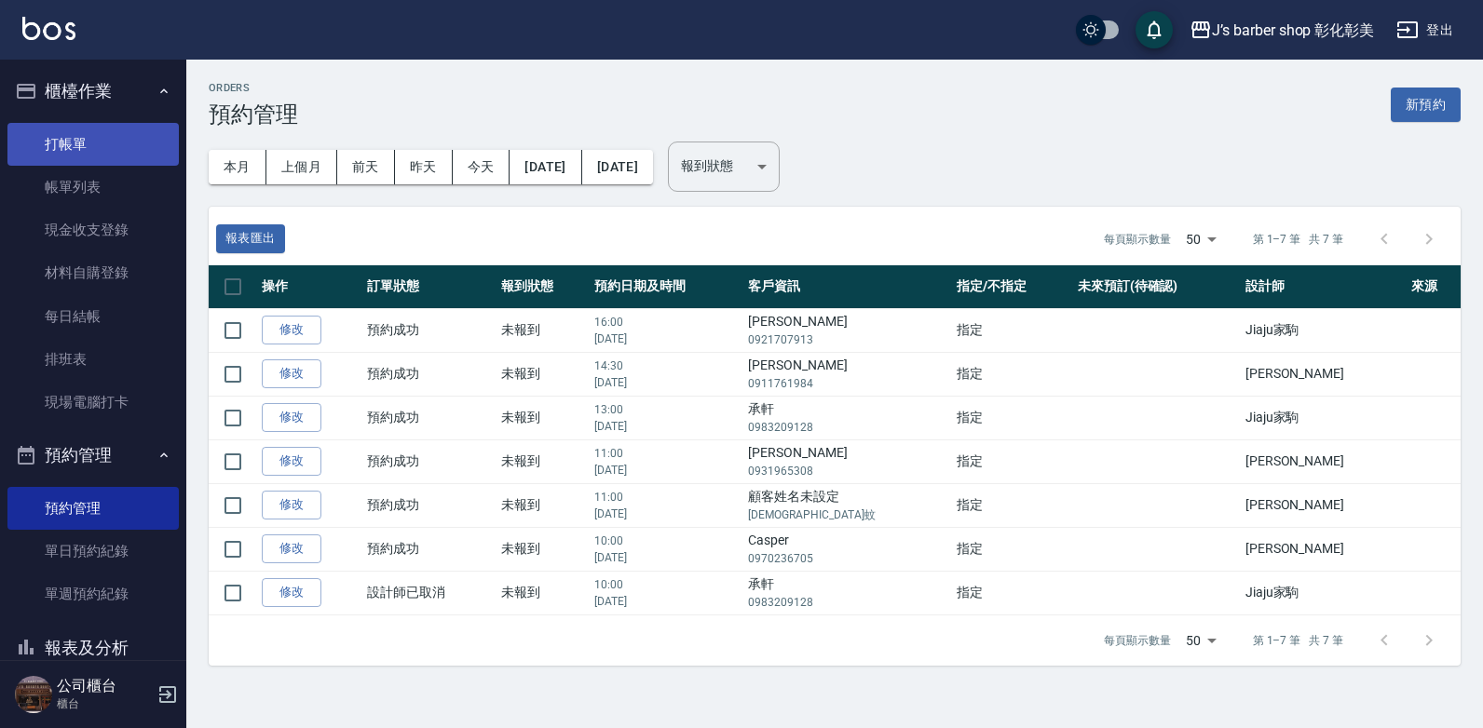
click at [104, 143] on link "打帳單" at bounding box center [92, 144] width 171 height 43
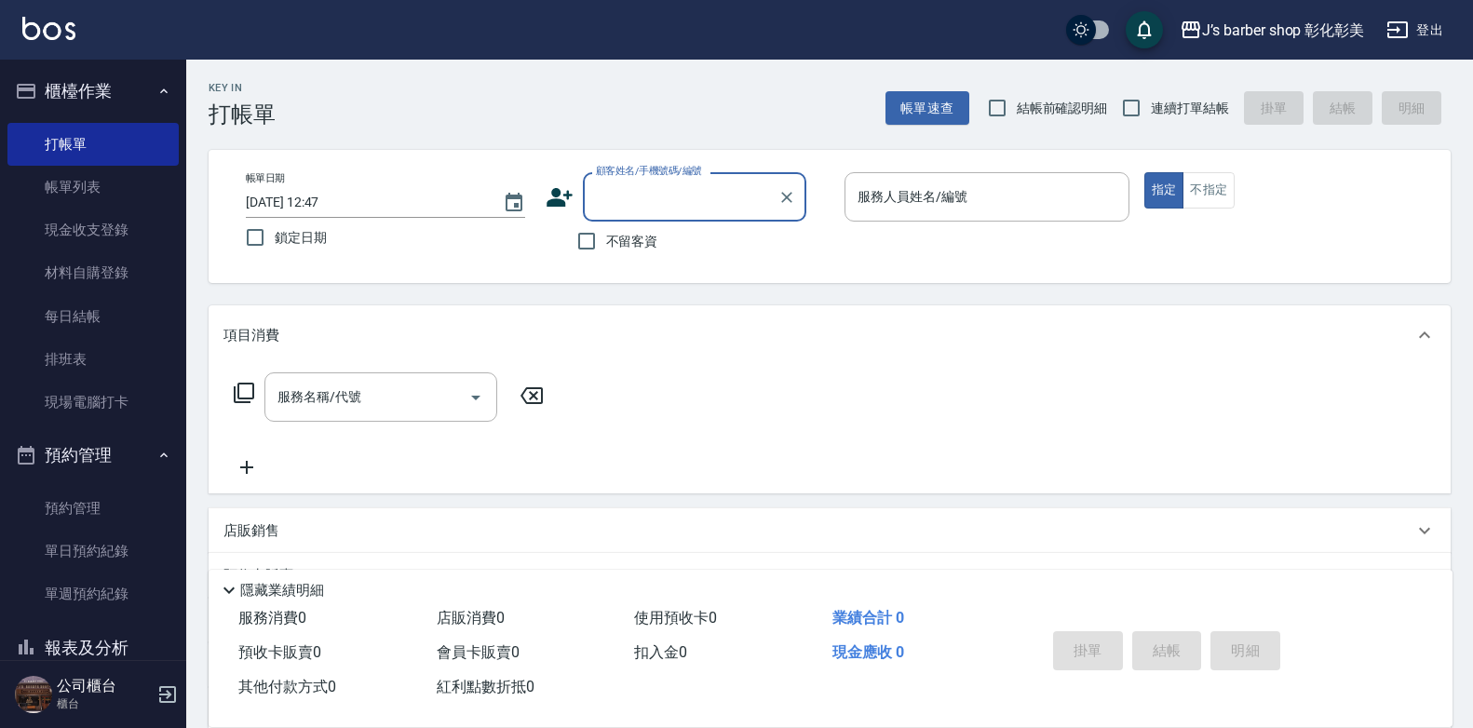
click at [324, 195] on input "[DATE] 12:47" at bounding box center [365, 202] width 238 height 31
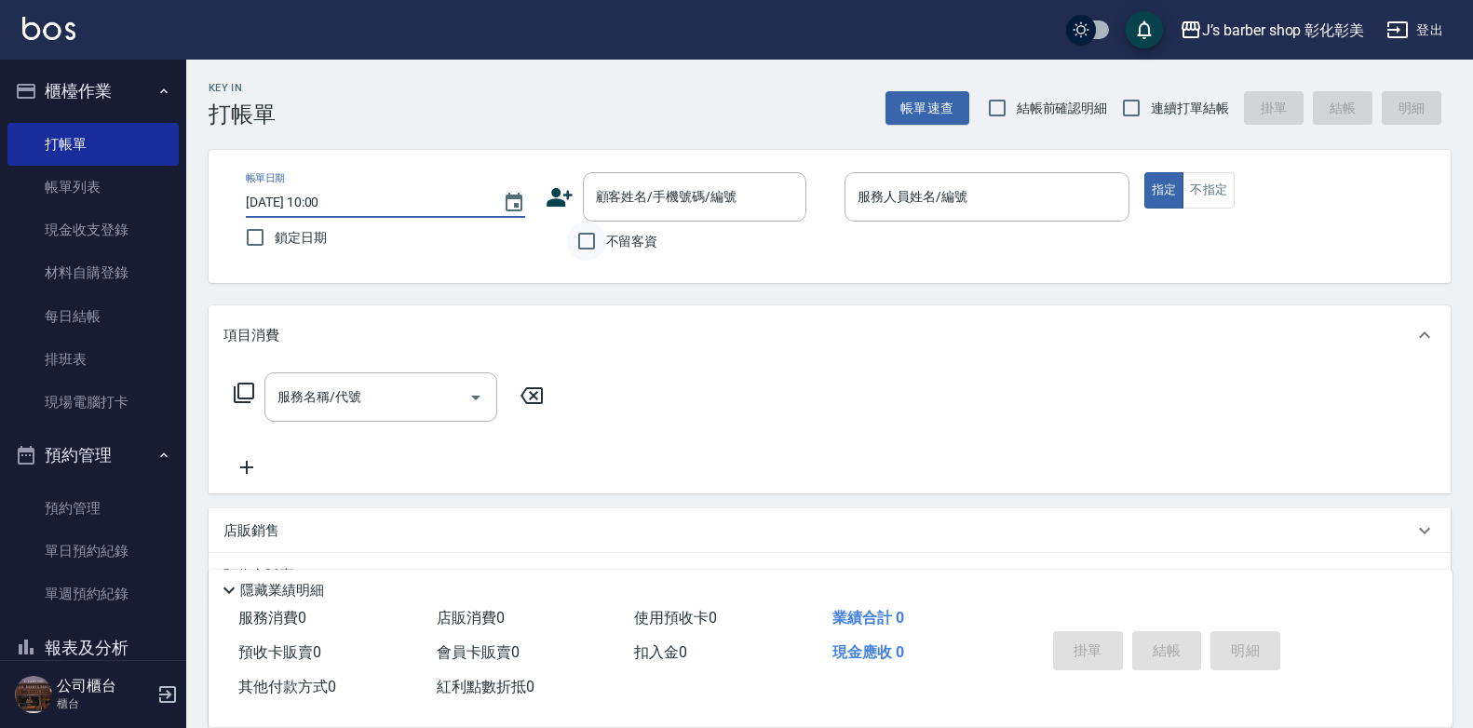
type input "[DATE] 10:00"
click at [586, 245] on input "不留客資" at bounding box center [586, 241] width 39 height 39
click at [591, 246] on input "不留客資" at bounding box center [586, 241] width 39 height 39
checkbox input "true"
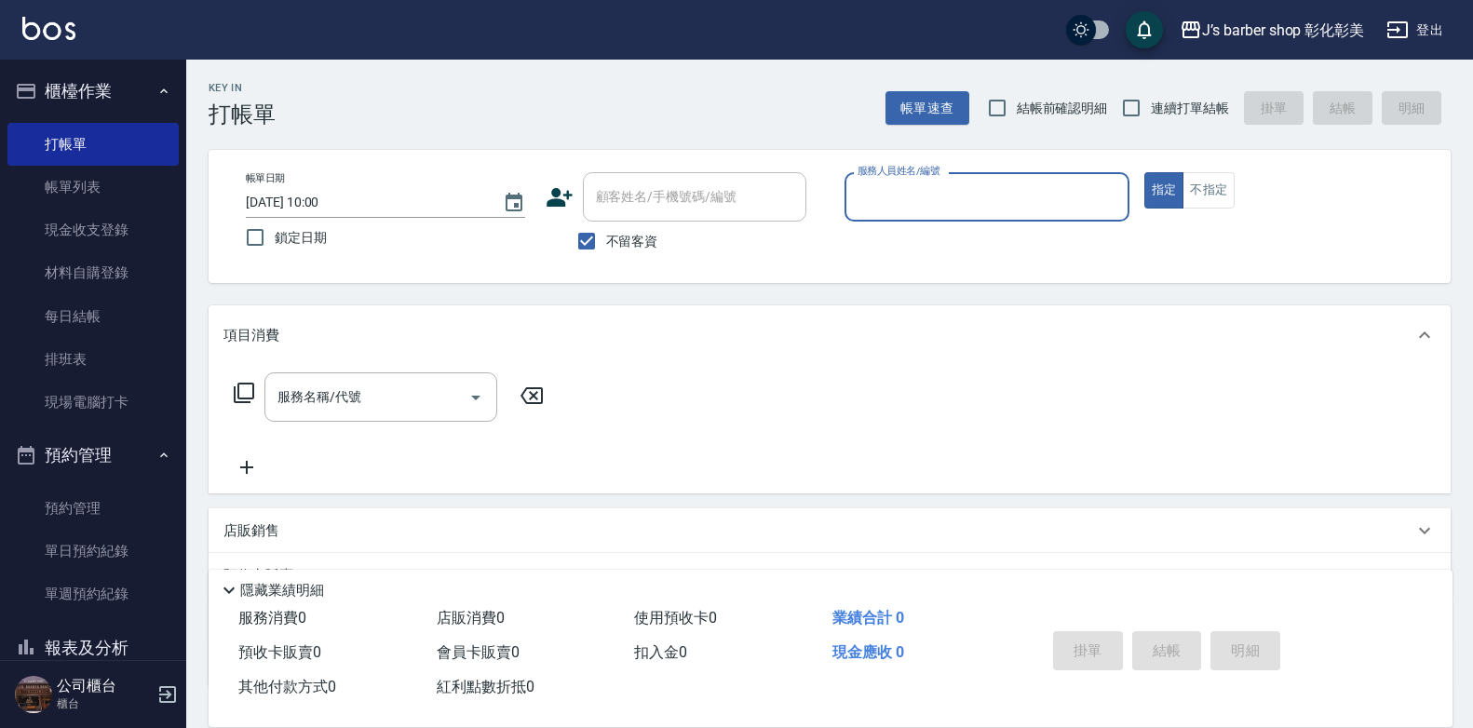
click at [923, 181] on input "服務人員姓名/編號" at bounding box center [987, 197] width 268 height 33
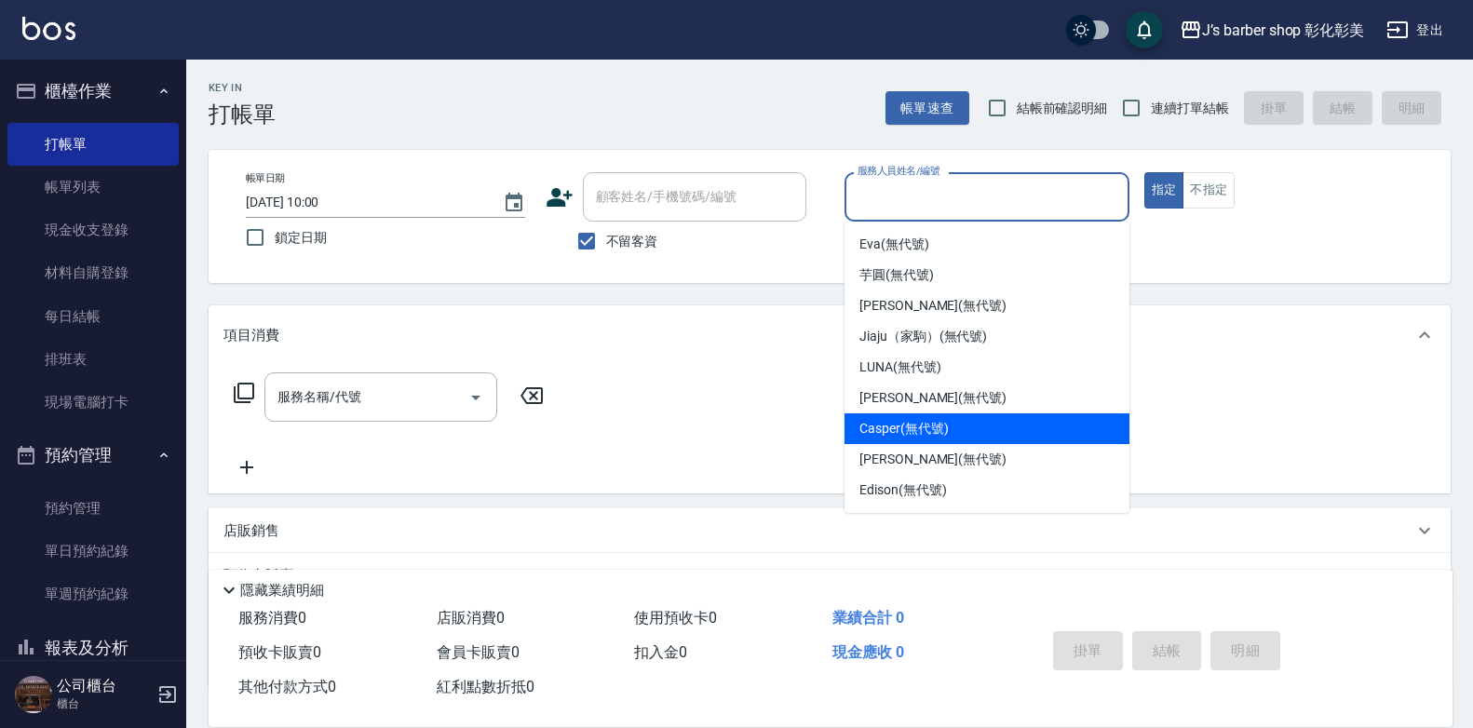
click at [932, 416] on div "Casper (無代號)" at bounding box center [987, 428] width 285 height 31
type input "Casper(無代號)"
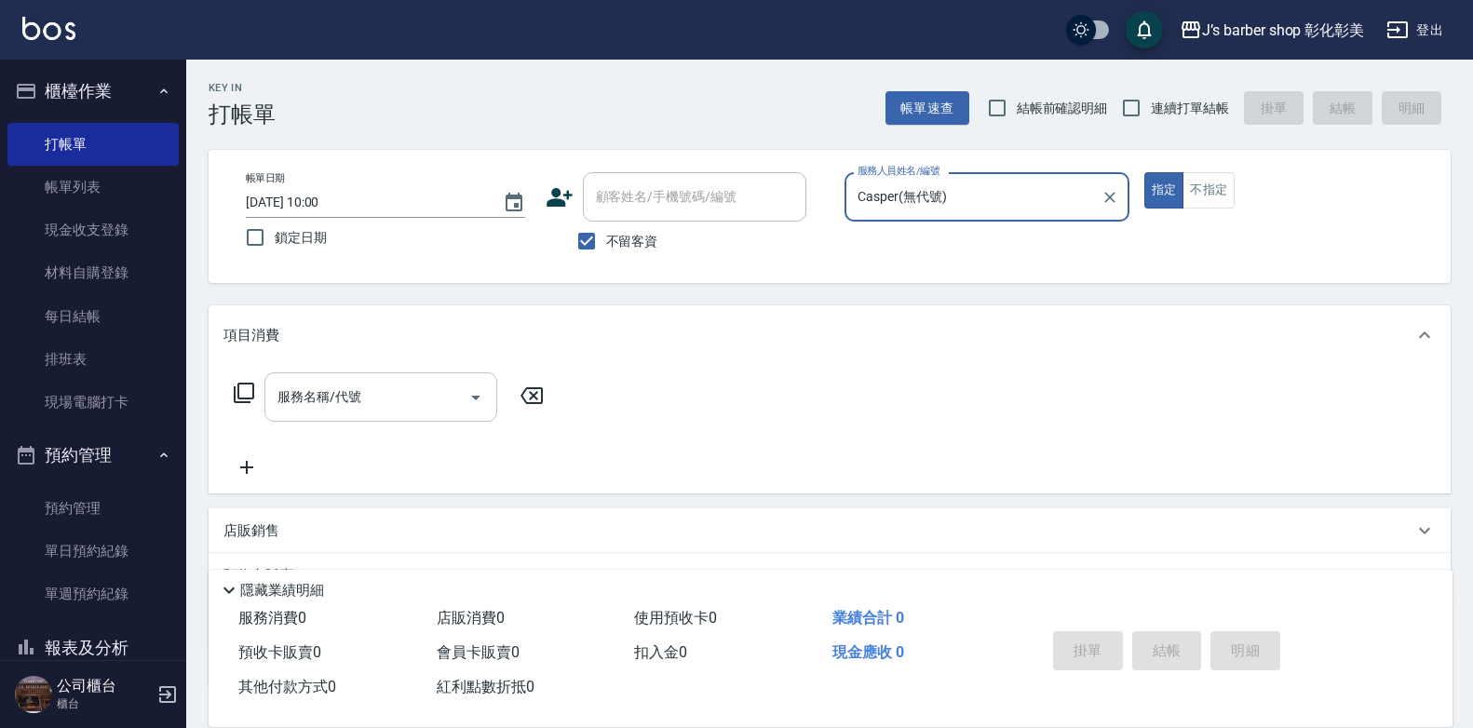
click at [430, 413] on input "服務名稱/代號" at bounding box center [367, 397] width 188 height 33
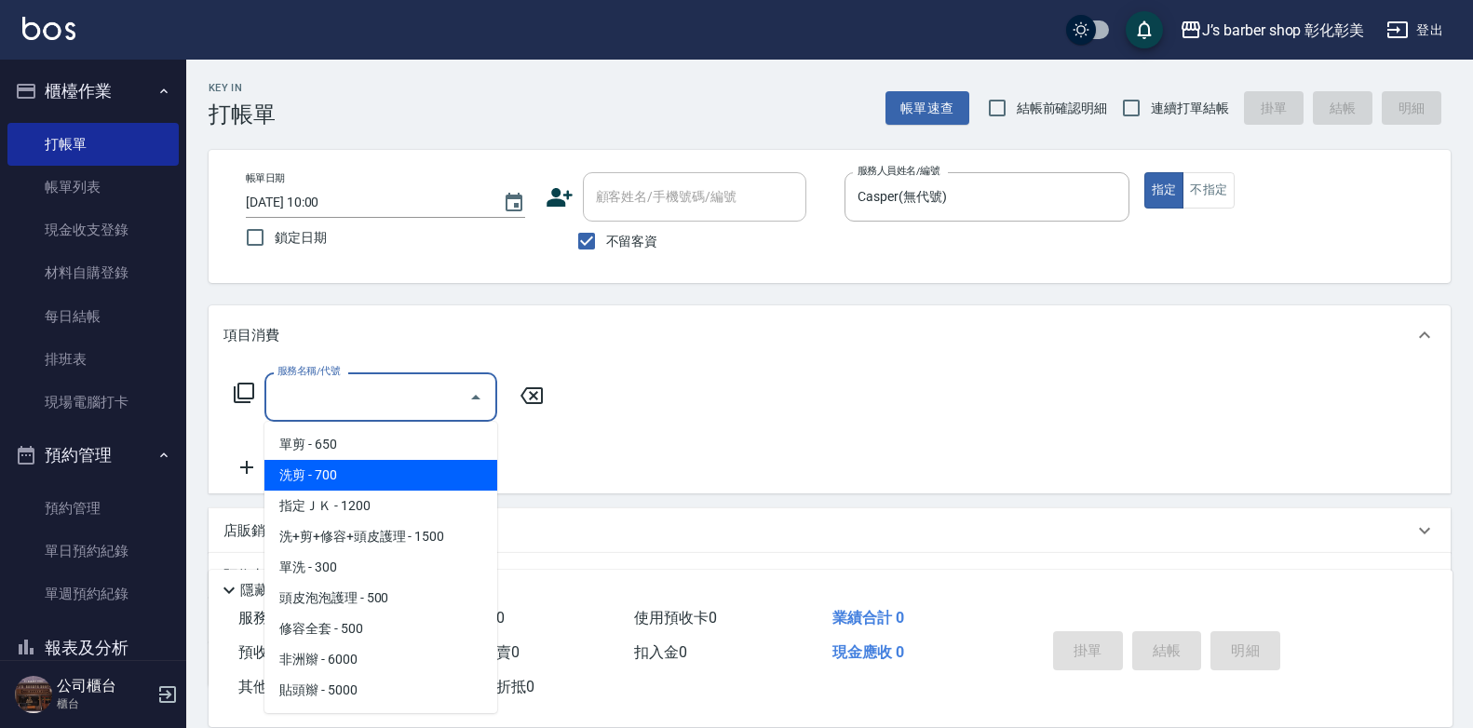
click at [300, 461] on span "洗剪 - 700" at bounding box center [380, 475] width 233 height 31
type input "洗剪(101)"
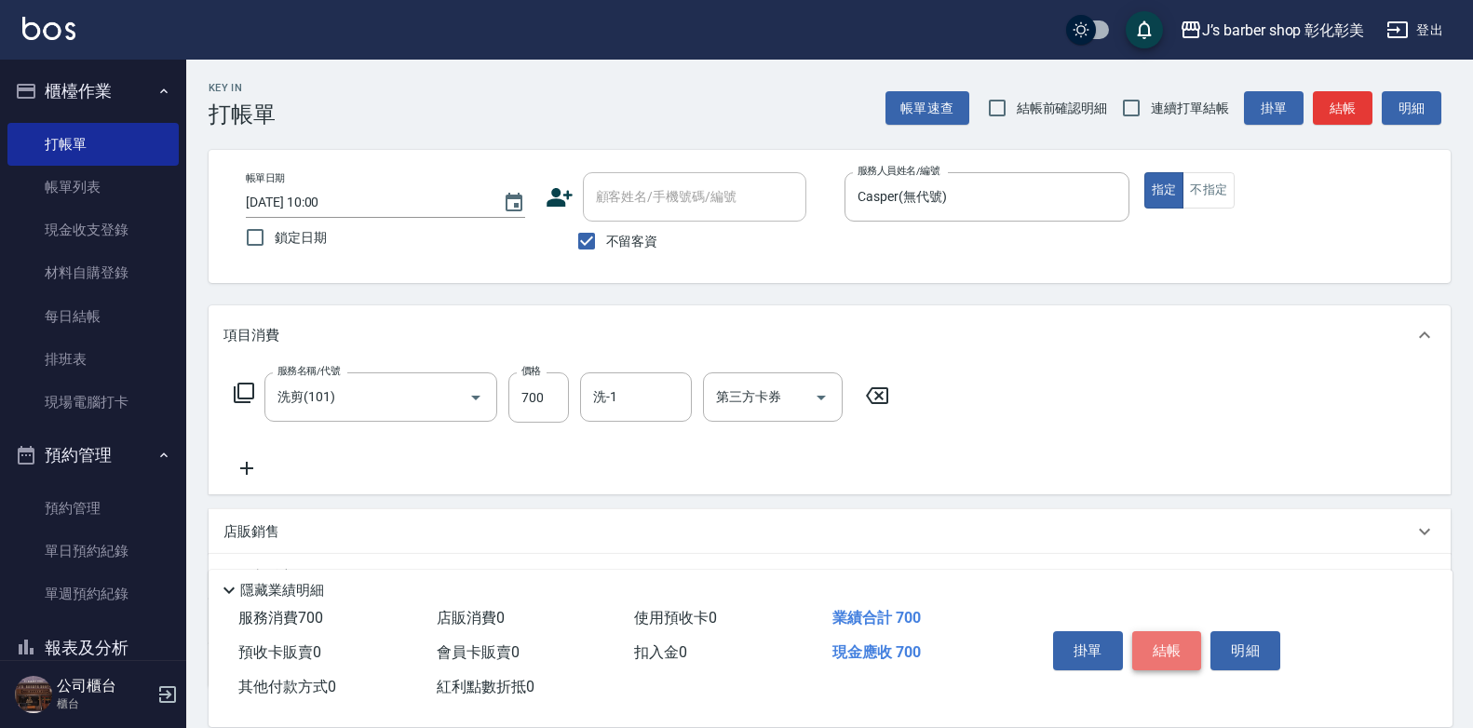
click at [1182, 631] on button "結帳" at bounding box center [1167, 650] width 70 height 39
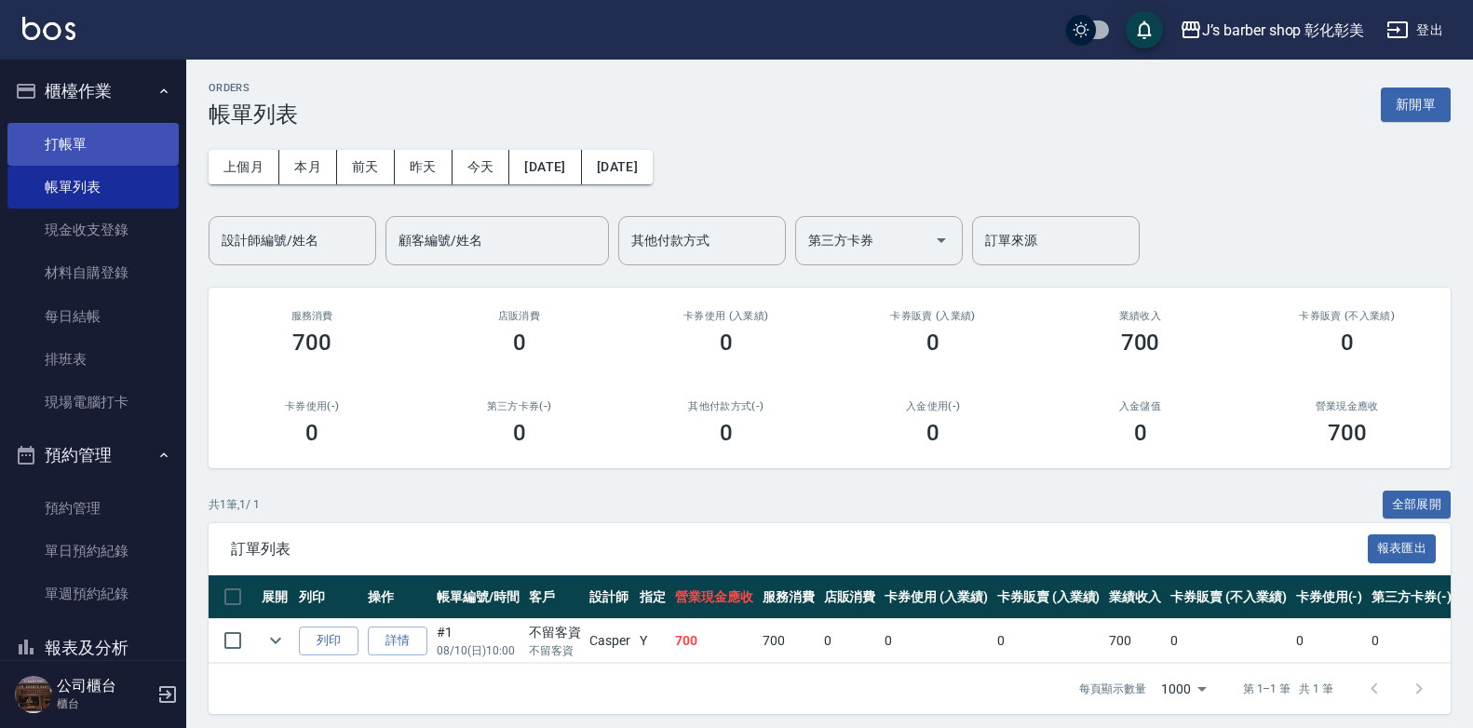
click at [21, 155] on link "打帳單" at bounding box center [92, 144] width 171 height 43
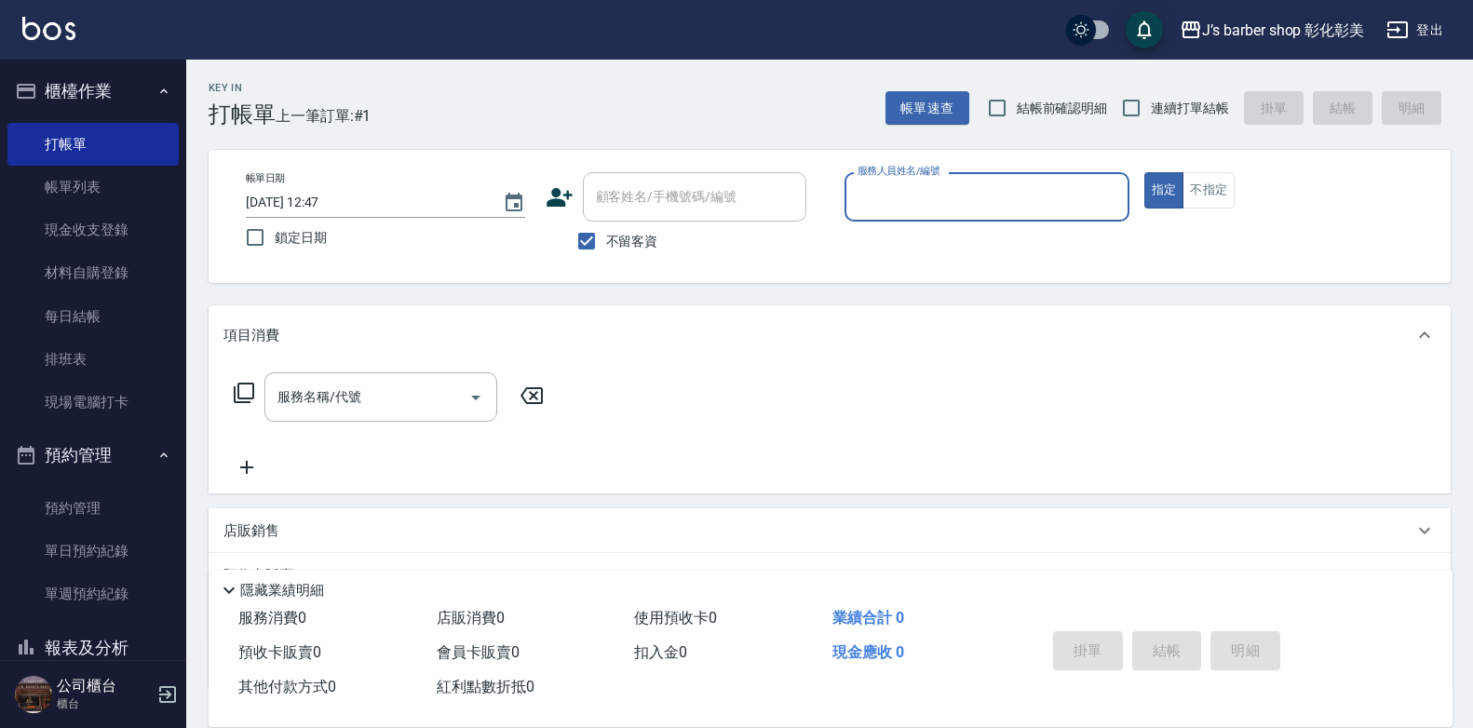
click at [328, 198] on input "[DATE] 12:47" at bounding box center [365, 202] width 238 height 31
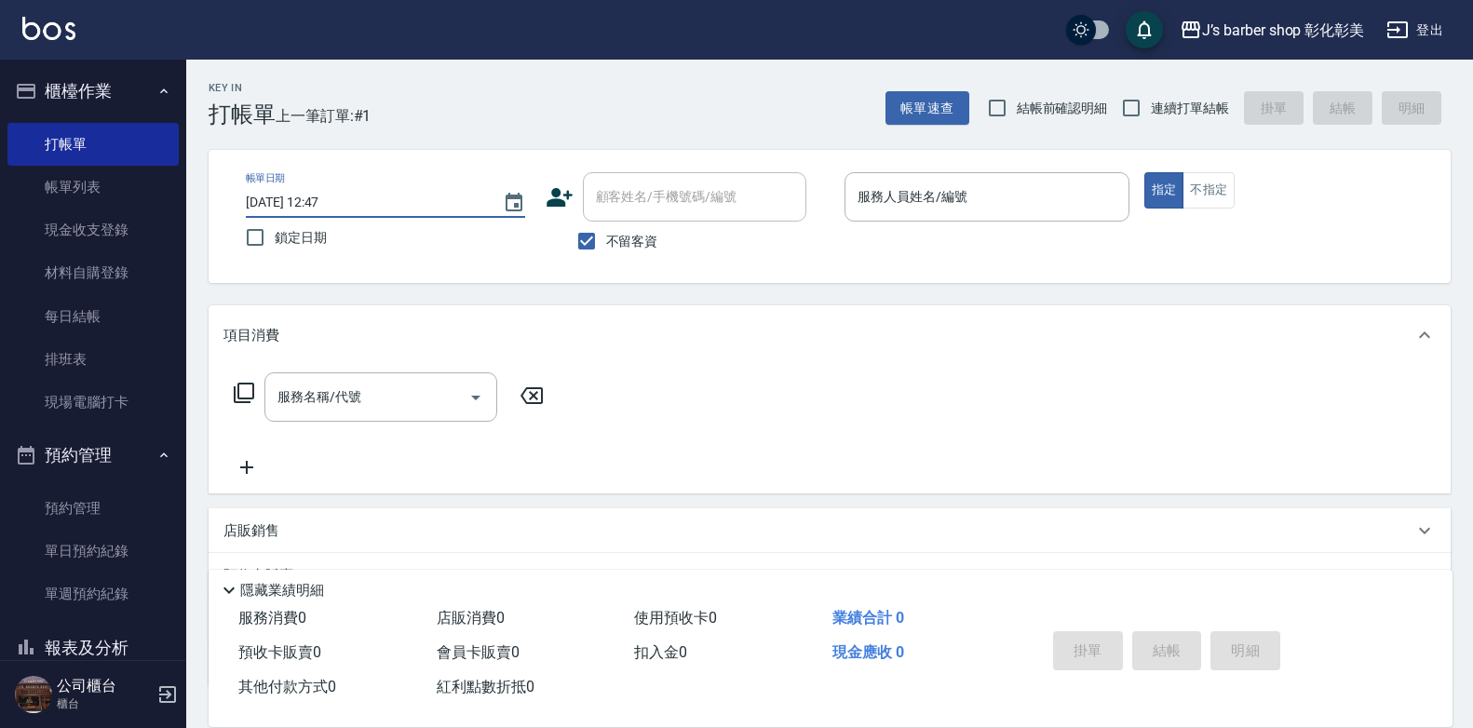
type input "[DATE] 01:47"
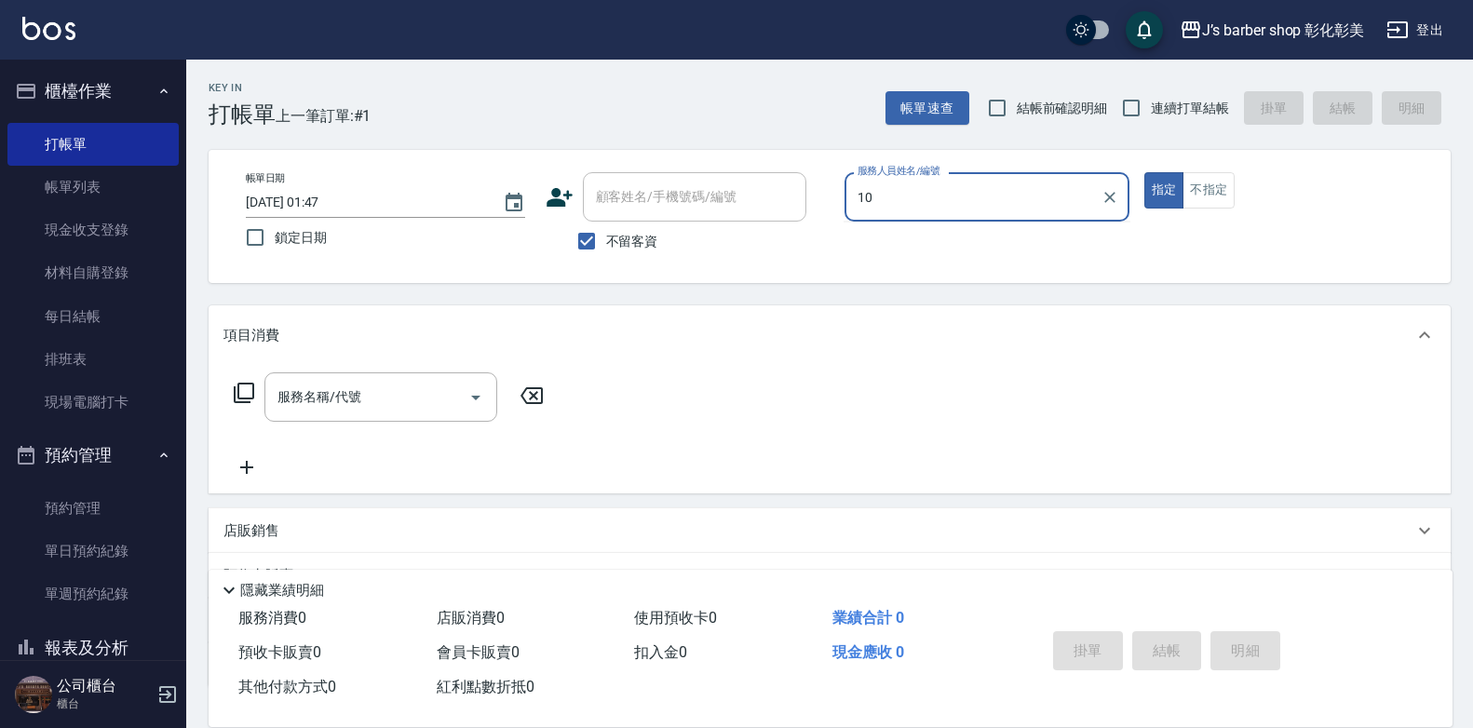
type input "10"
click at [328, 200] on input "[DATE] 01:47" at bounding box center [365, 202] width 238 height 31
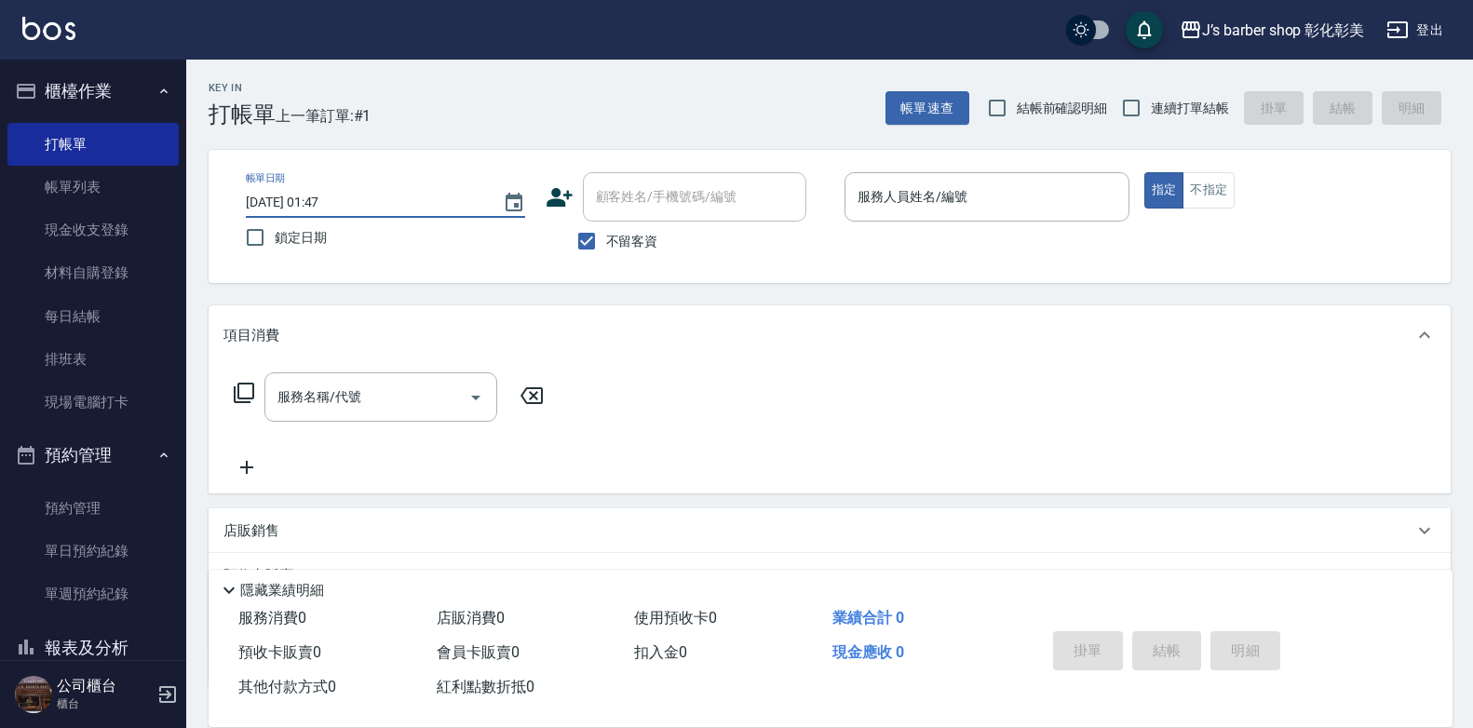
type input "[DATE] 11:47"
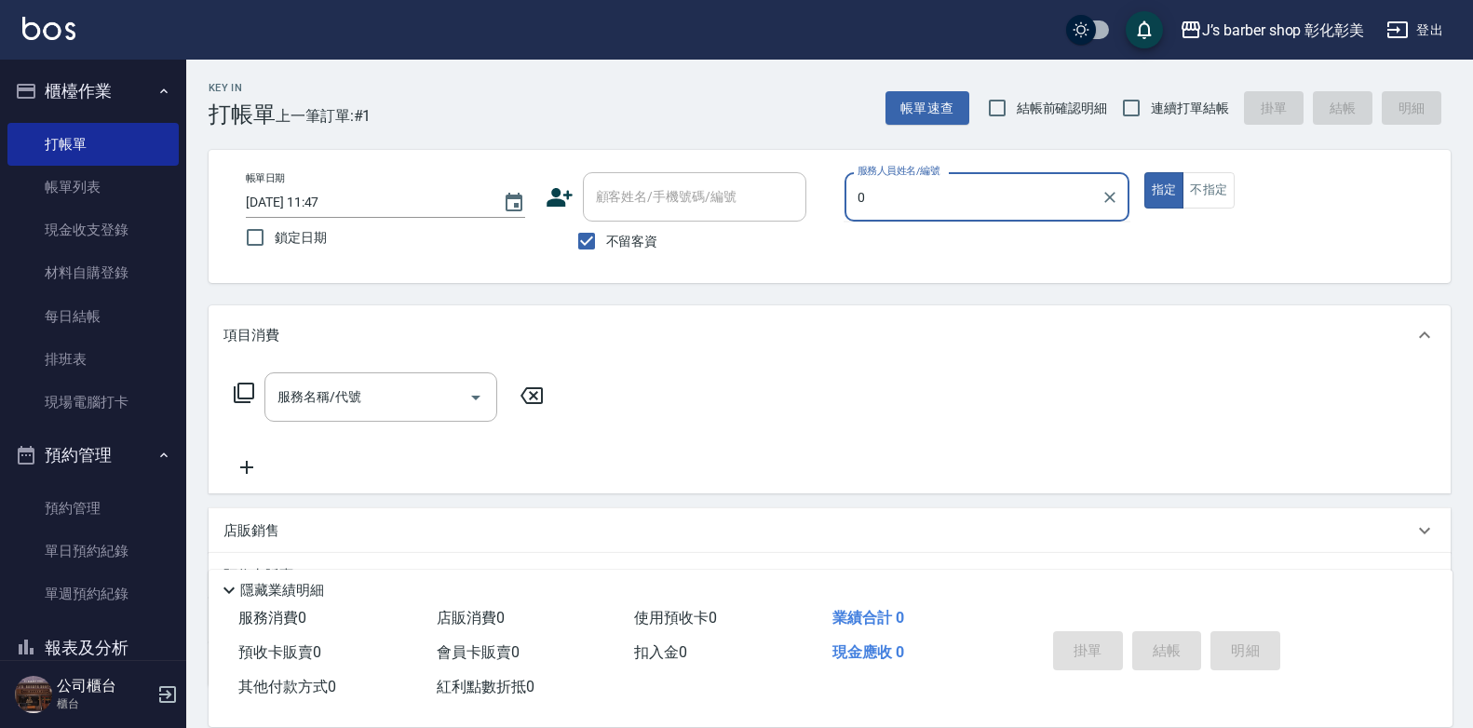
type input "0"
click at [339, 196] on input "[DATE] 11:47" at bounding box center [365, 202] width 238 height 31
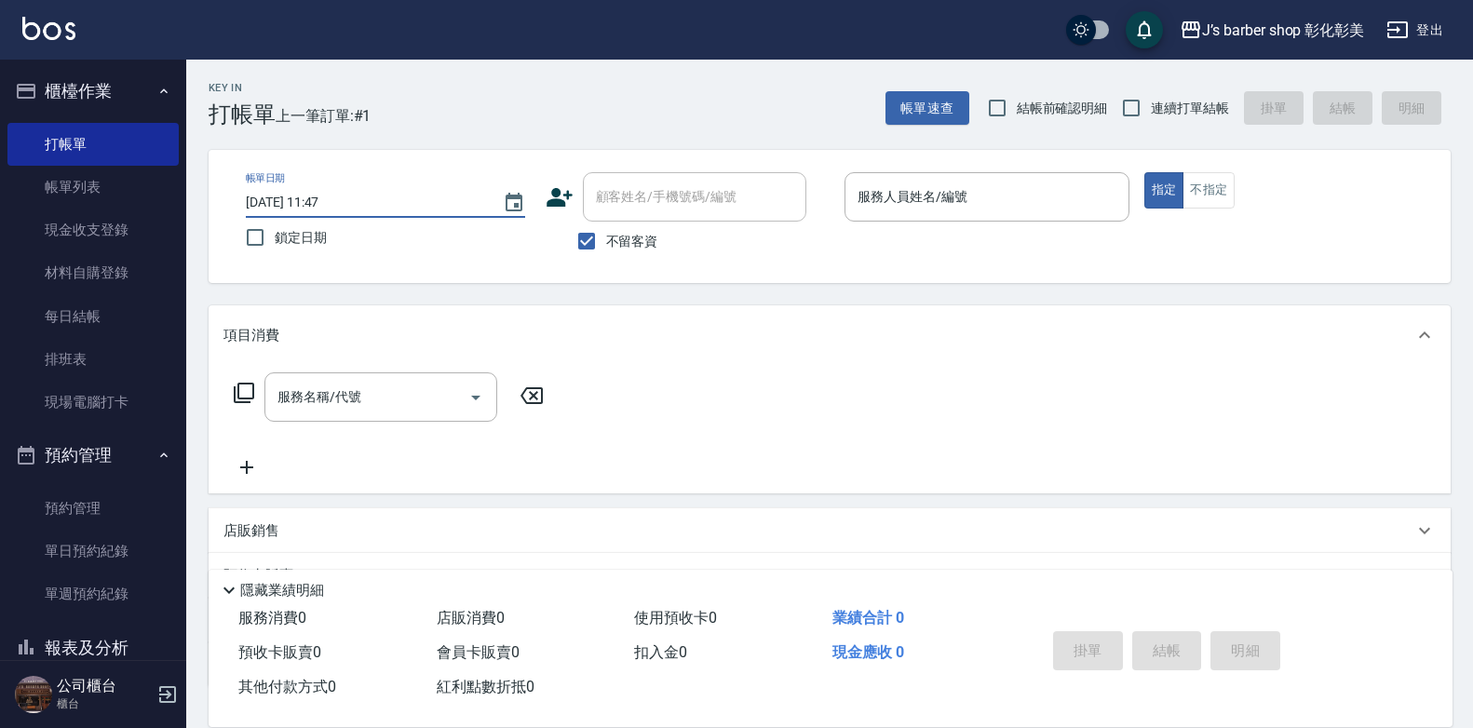
type input "[DATE] 11:00"
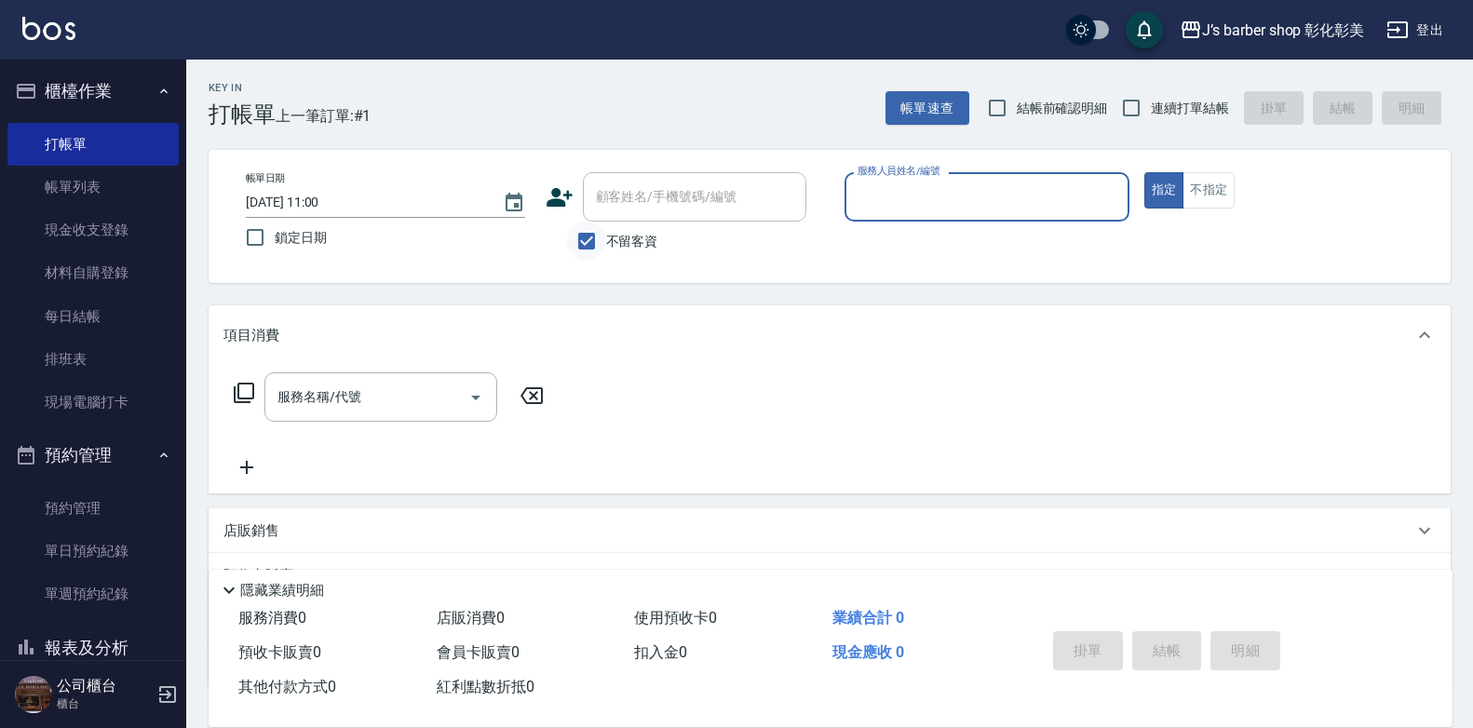
click at [589, 236] on input "不留客資" at bounding box center [586, 241] width 39 height 39
checkbox input "false"
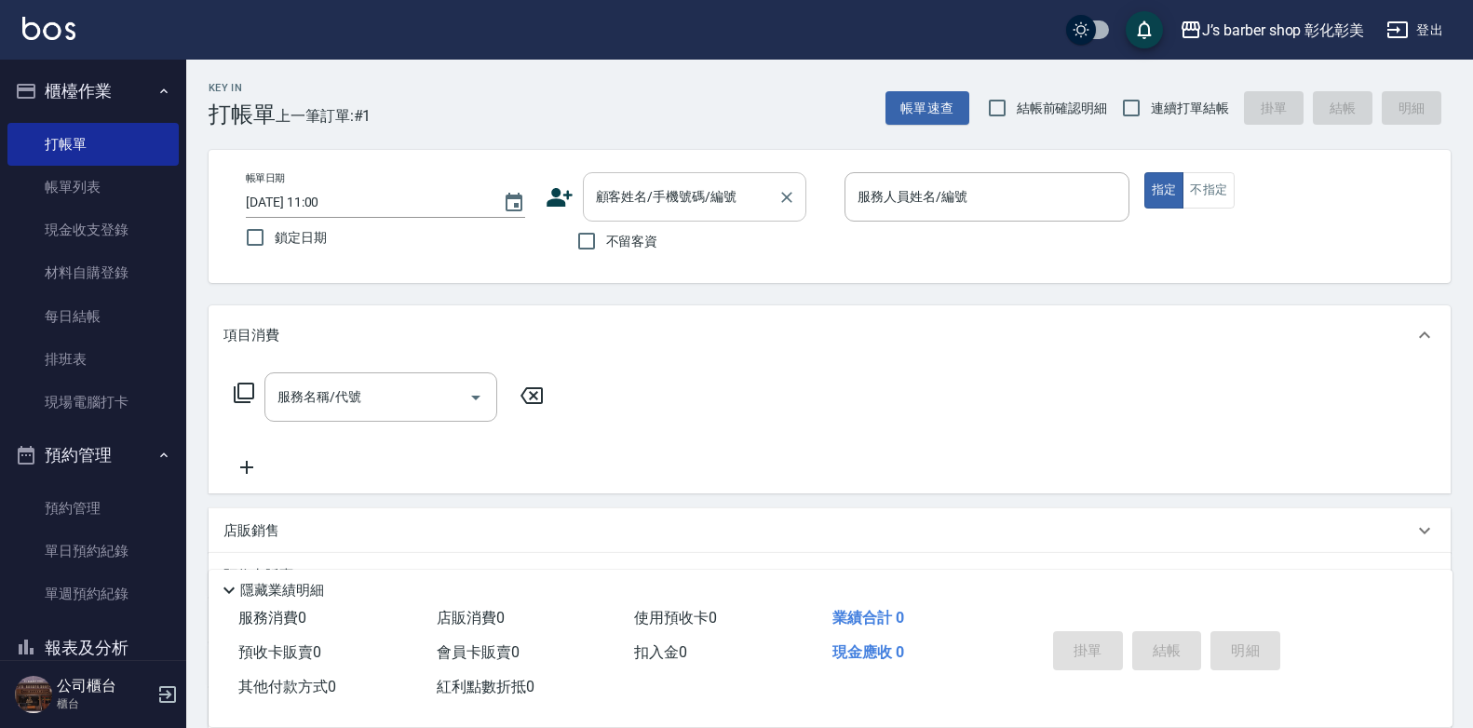
click at [622, 213] on input "顧客姓名/手機號碼/編號" at bounding box center [680, 197] width 179 height 33
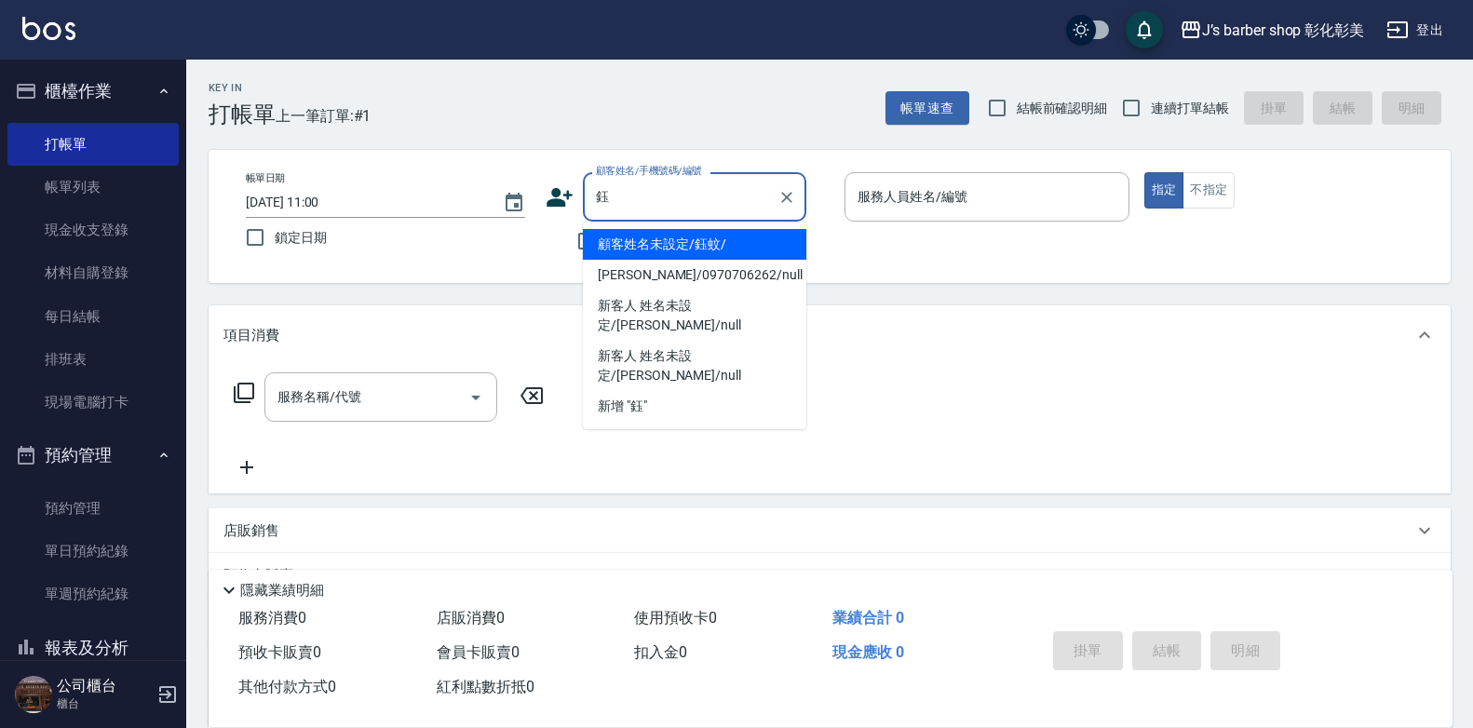
click at [745, 246] on li "顧客姓名未設定/鈺蚊/" at bounding box center [694, 244] width 223 height 31
type input "顧客姓名未設定/鈺蚊/"
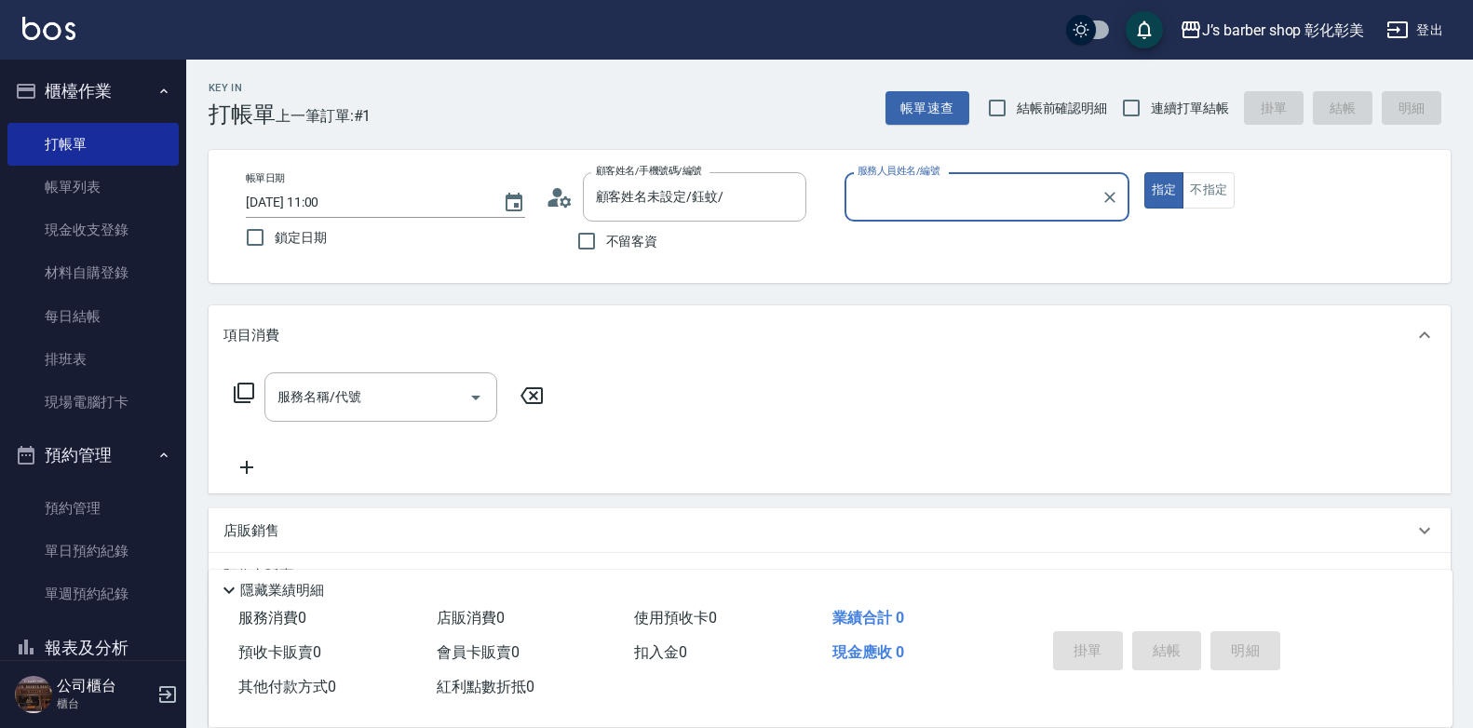
type input "LUNA(無代號)"
click at [929, 187] on input "LUNA(無代號)" at bounding box center [973, 197] width 240 height 33
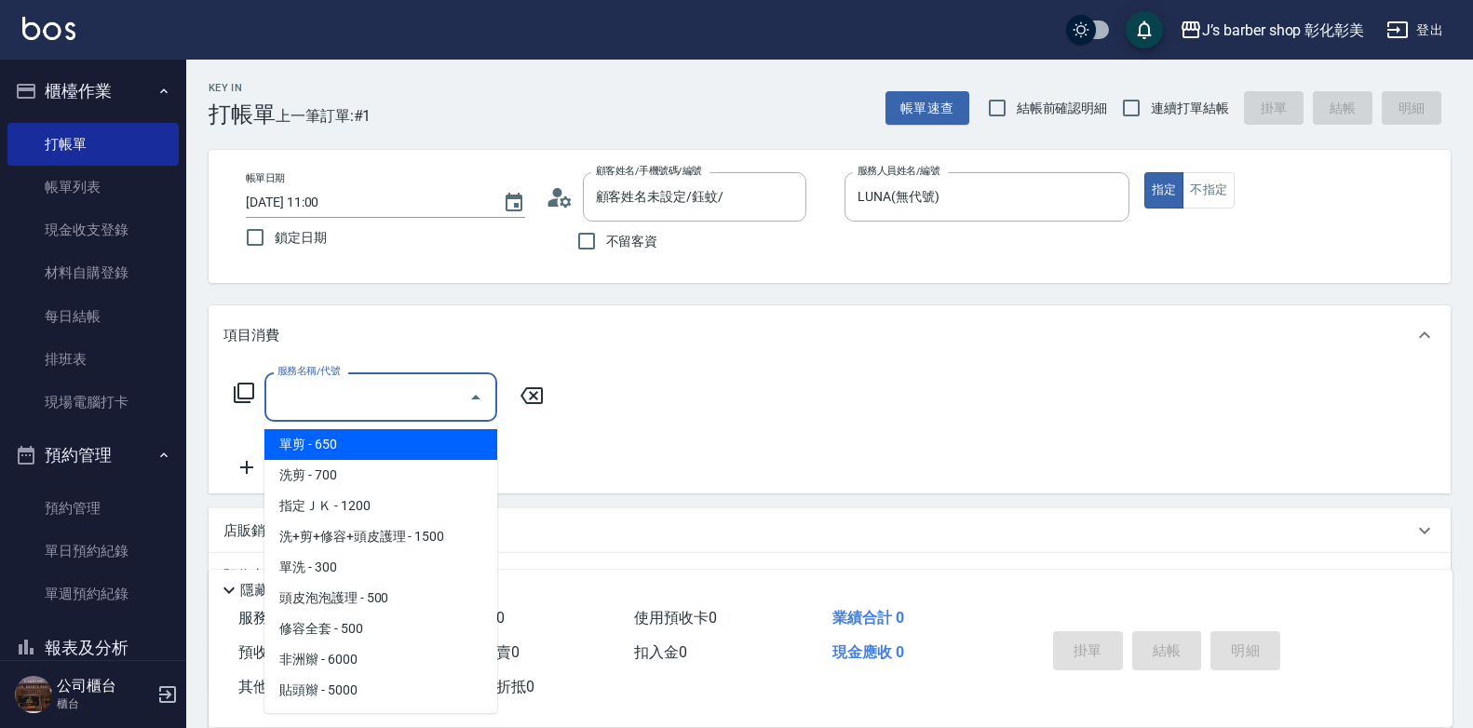
click at [408, 384] on input "服務名稱/代號" at bounding box center [367, 397] width 188 height 33
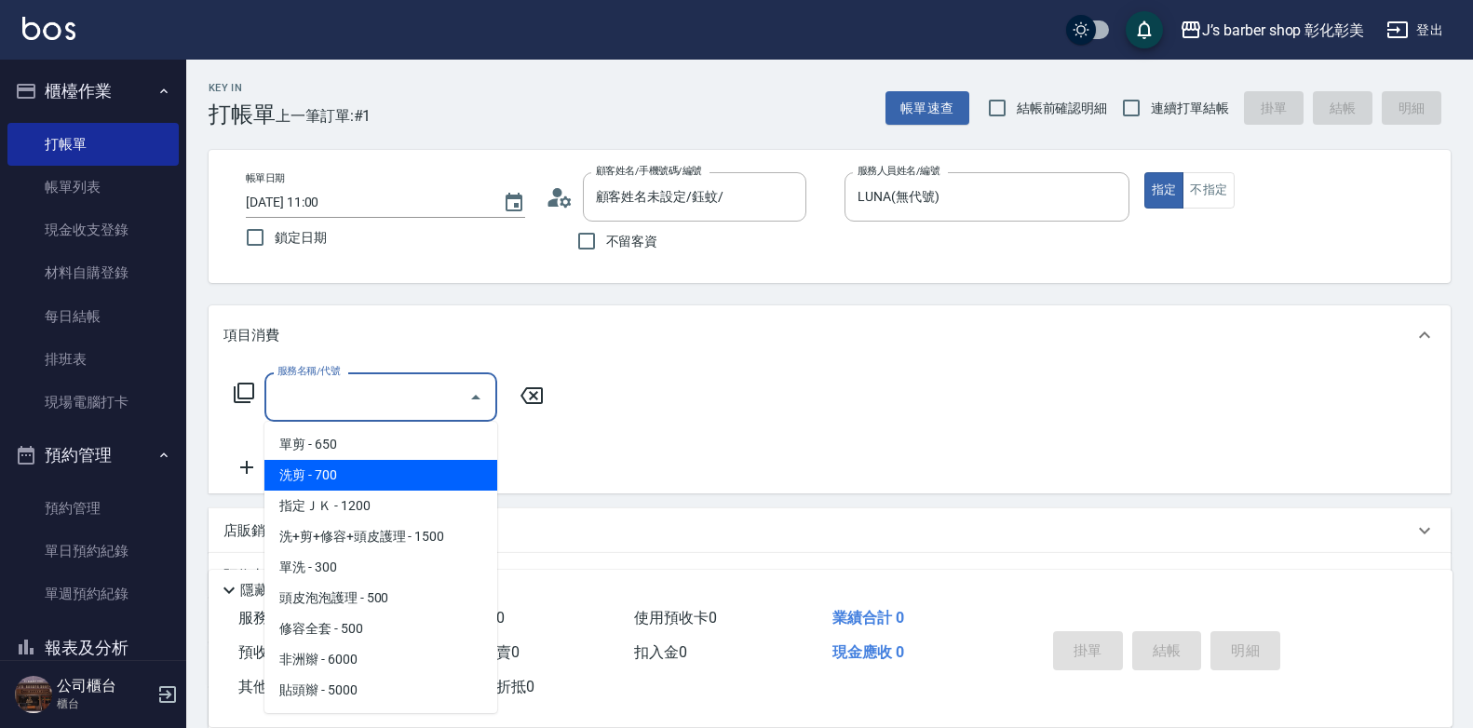
click at [417, 482] on span "洗剪 - 700" at bounding box center [380, 475] width 233 height 31
type input "洗剪(101)"
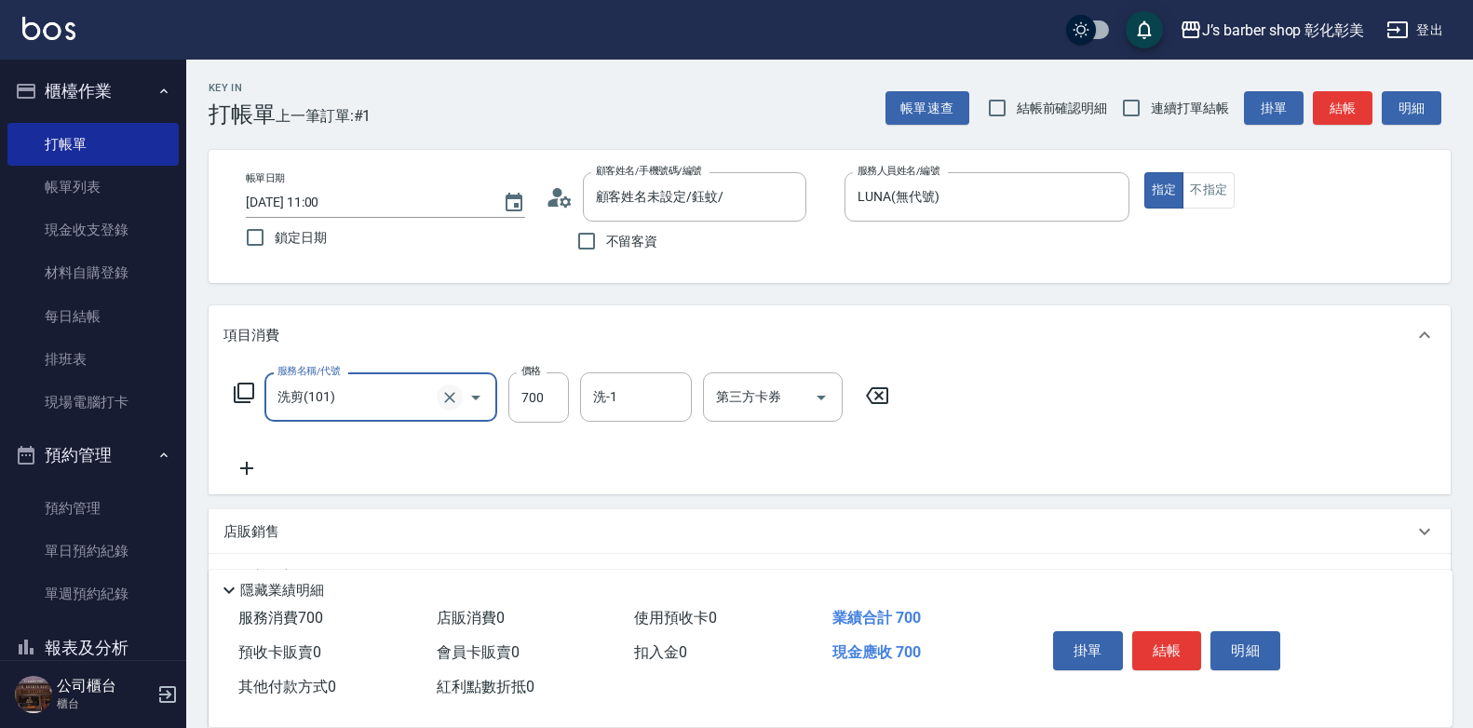
click at [448, 404] on icon "Clear" at bounding box center [449, 397] width 19 height 19
click at [483, 403] on icon "Open" at bounding box center [476, 397] width 22 height 22
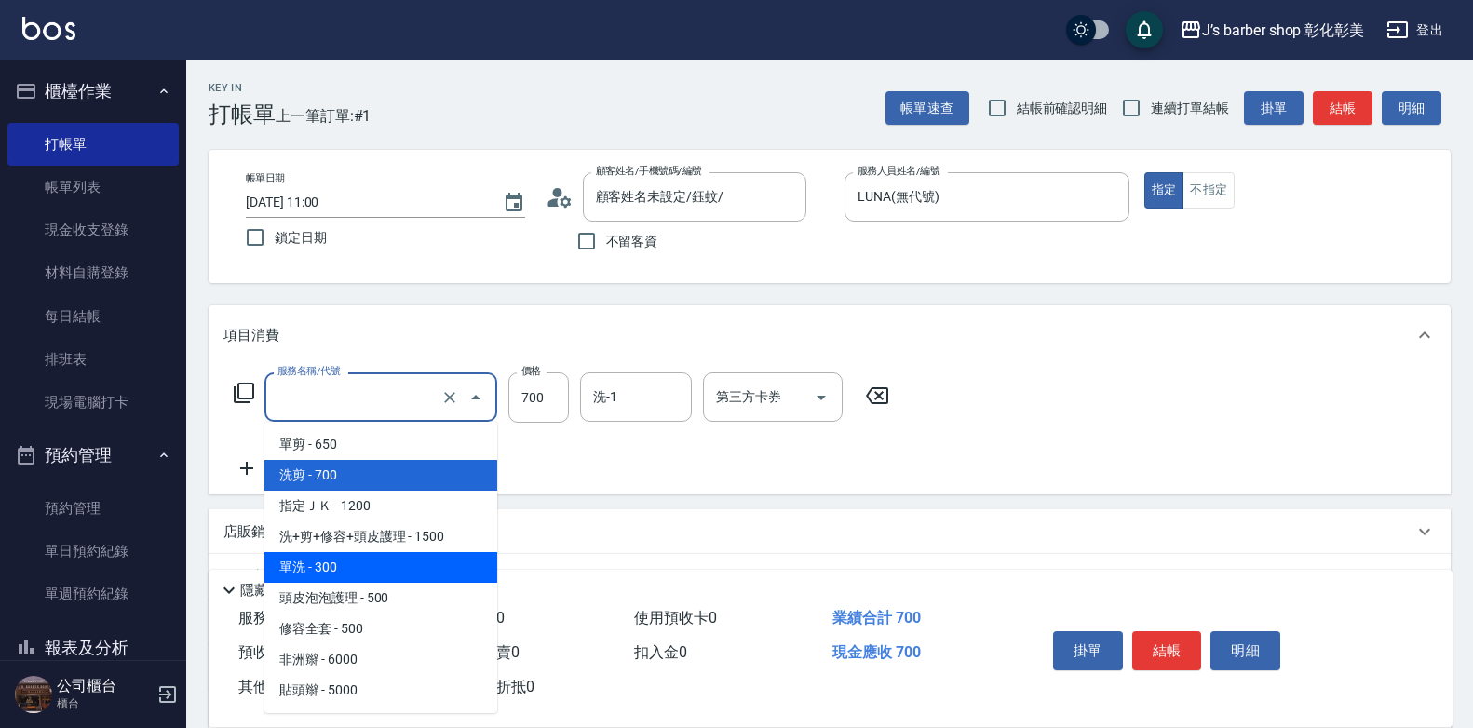
click at [335, 566] on span "單洗 - 300" at bounding box center [380, 567] width 233 height 31
type input "單洗(104)"
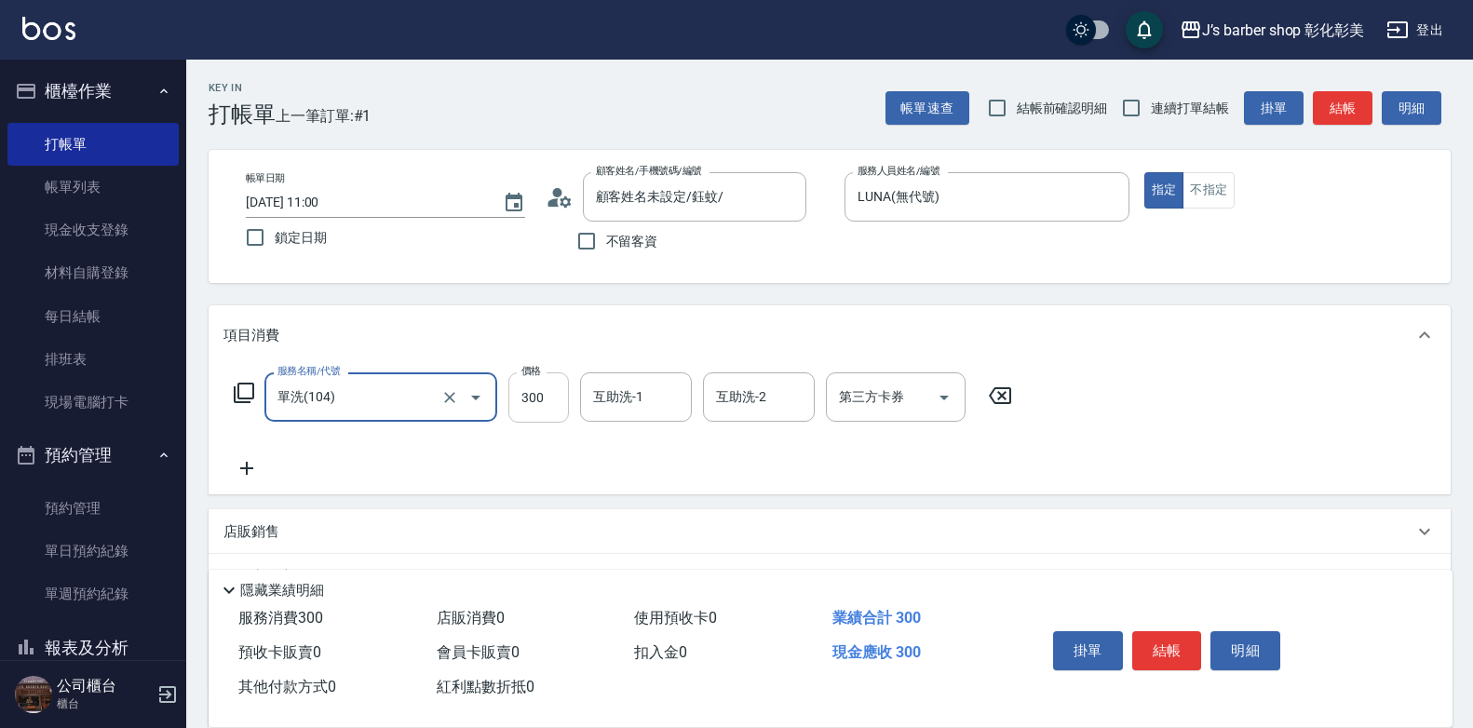
click at [547, 402] on input "300" at bounding box center [538, 397] width 61 height 50
type input "150"
click at [251, 474] on icon at bounding box center [246, 468] width 47 height 22
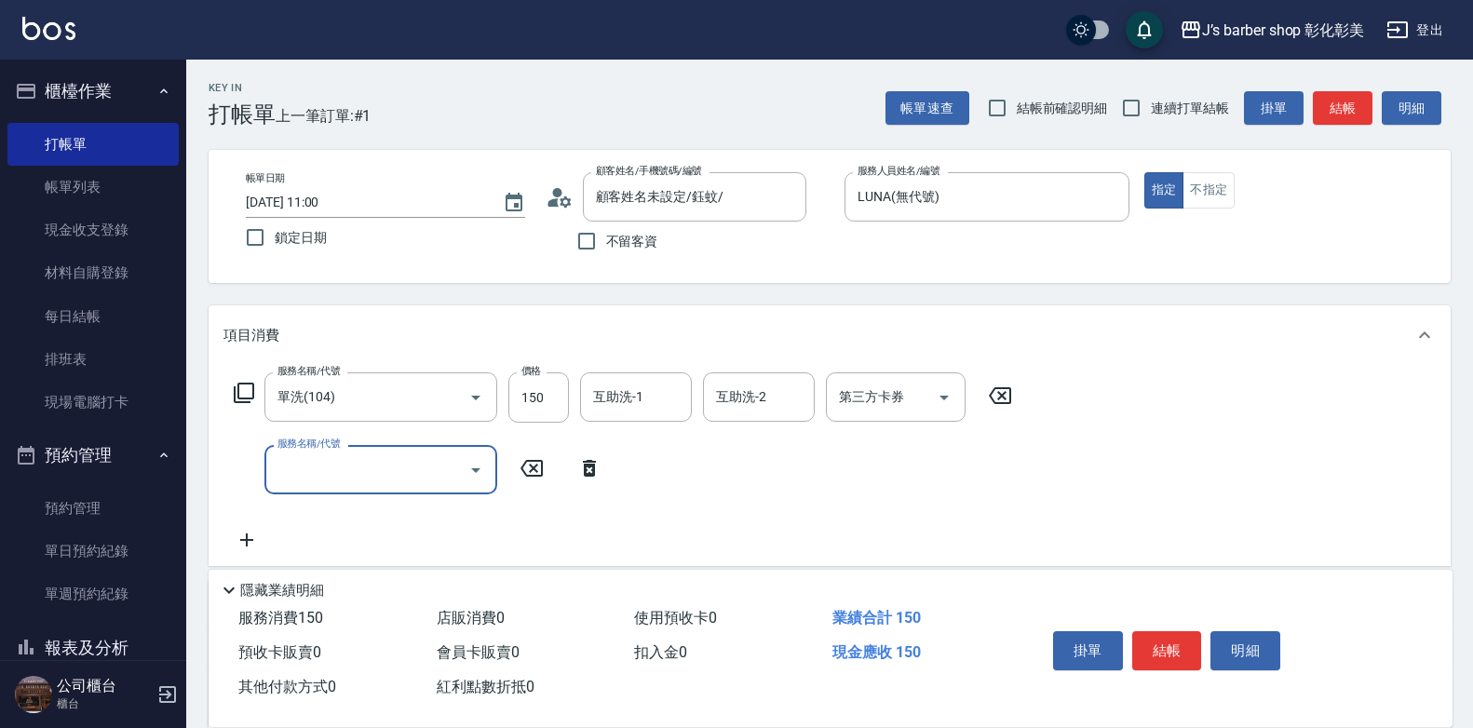
click at [336, 472] on input "服務名稱/代號" at bounding box center [367, 470] width 188 height 33
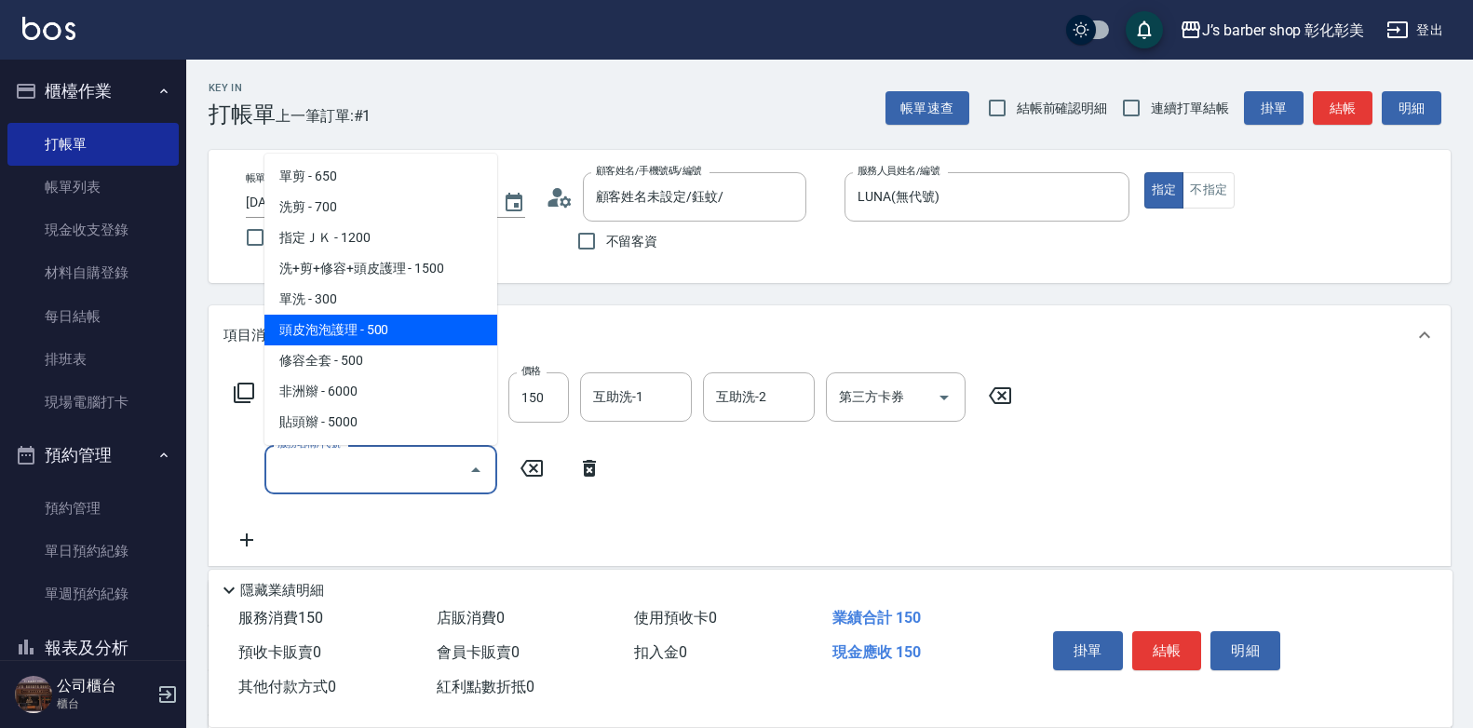
click at [388, 329] on span "頭皮泡泡護理 - 500" at bounding box center [380, 330] width 233 height 31
type input "頭皮泡泡護理(201)"
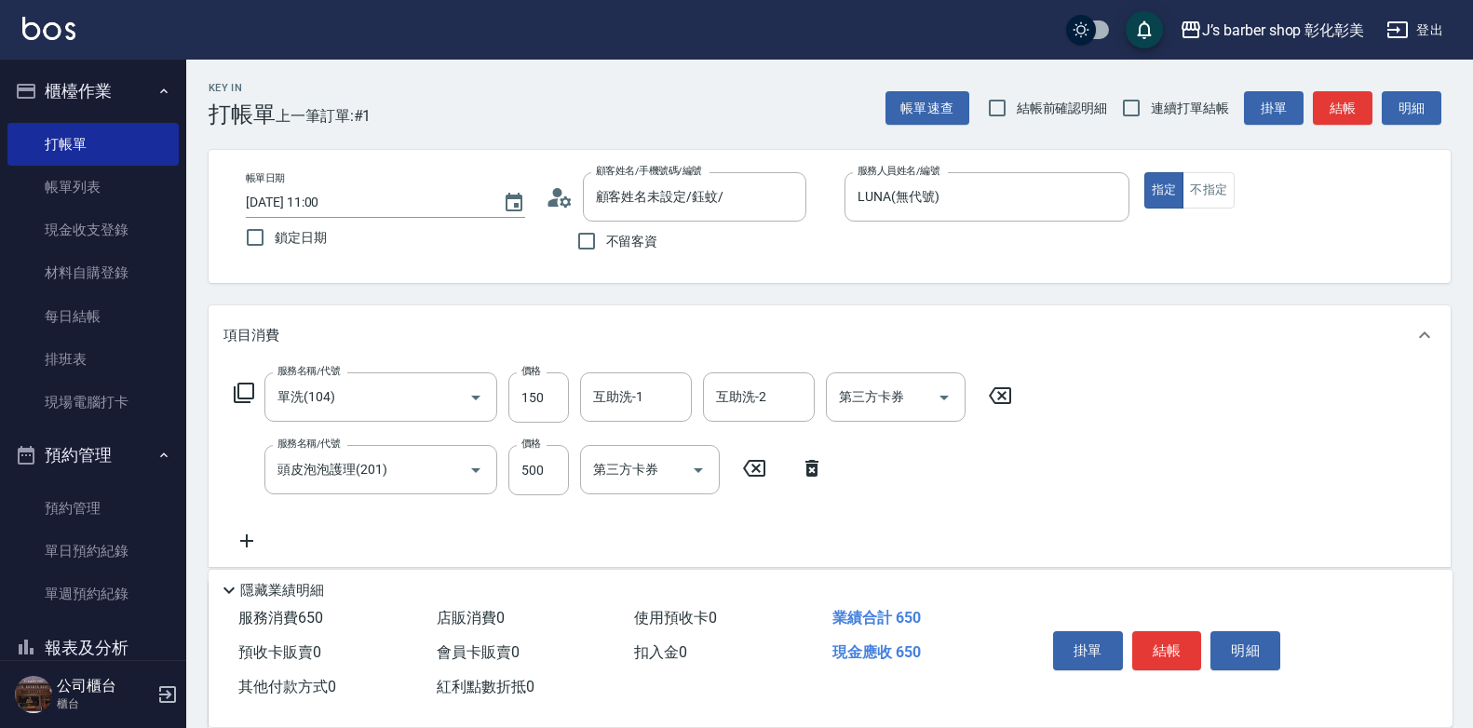
click at [388, 329] on div "項目消費" at bounding box center [818, 336] width 1190 height 20
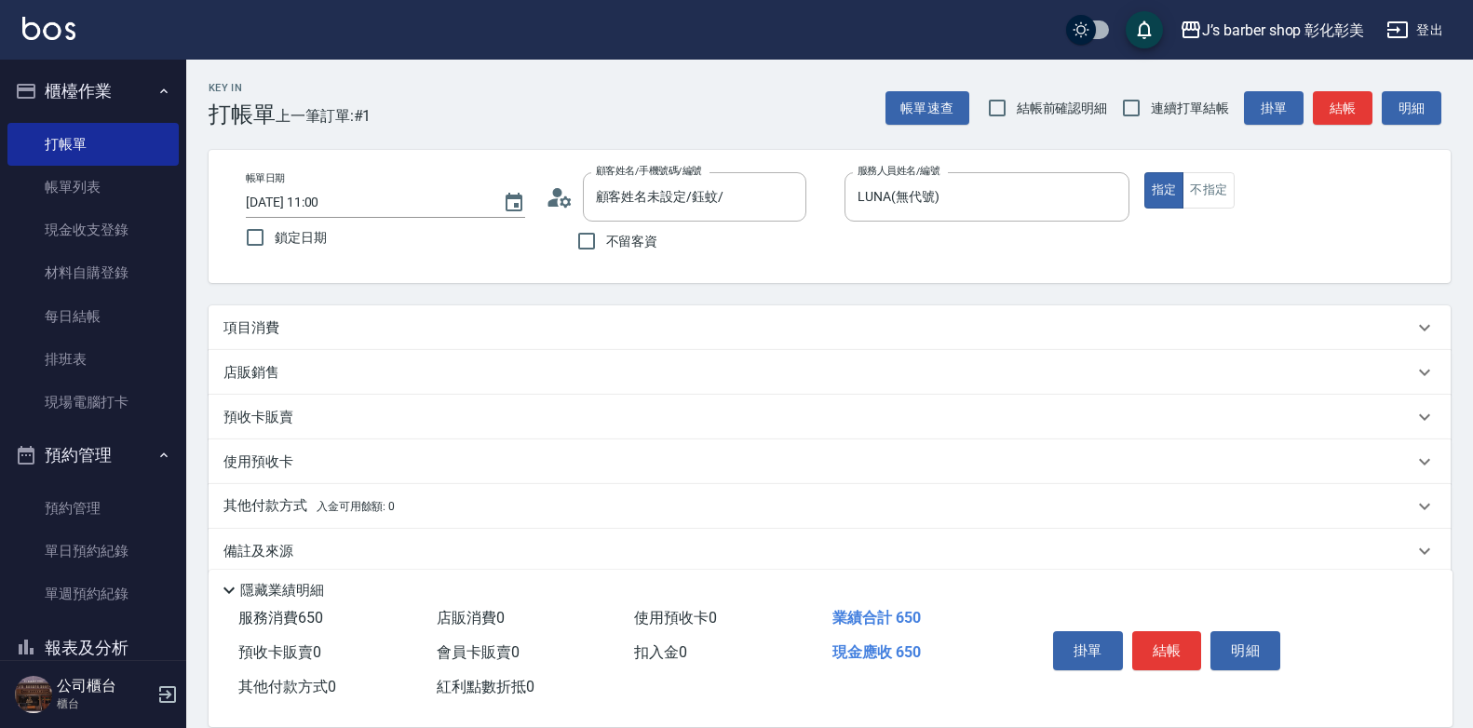
click at [390, 330] on div "項目消費" at bounding box center [818, 328] width 1190 height 20
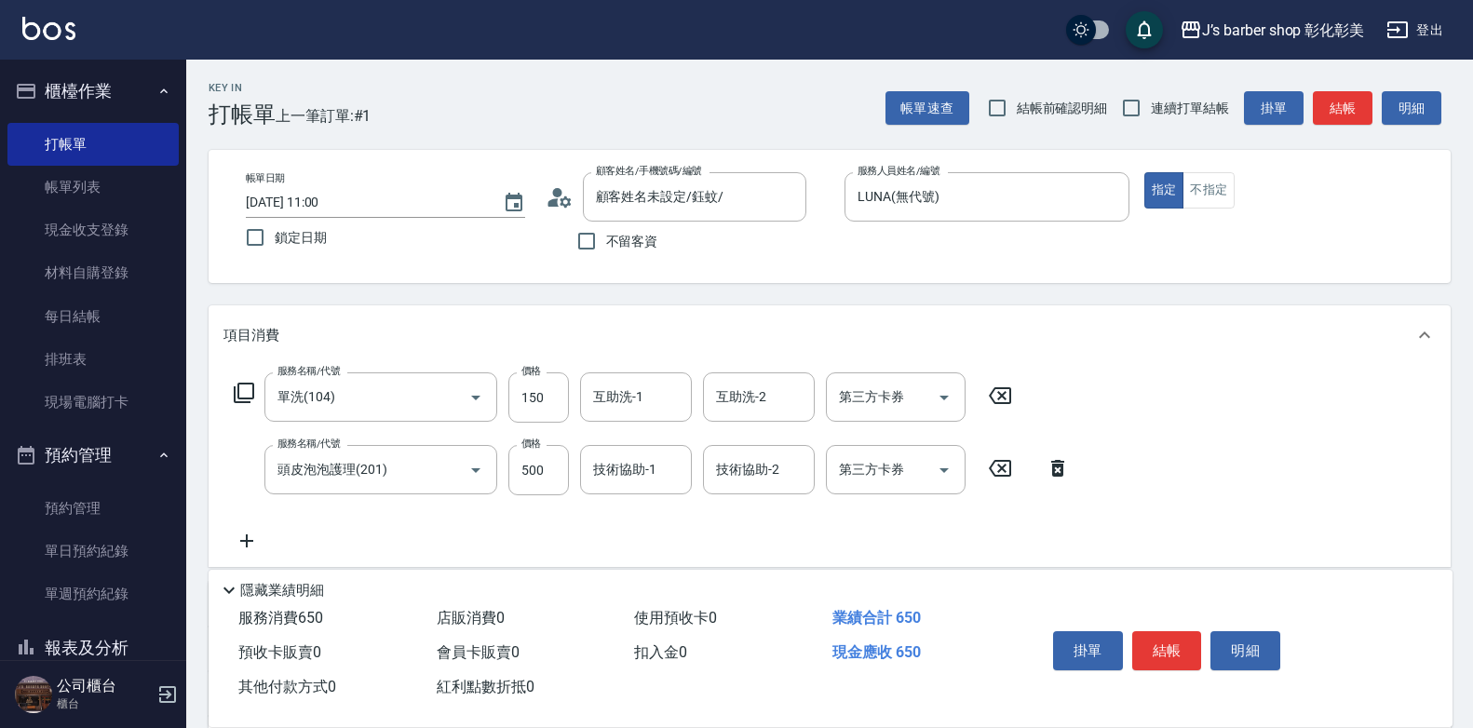
click at [390, 330] on div "項目消費" at bounding box center [818, 336] width 1190 height 20
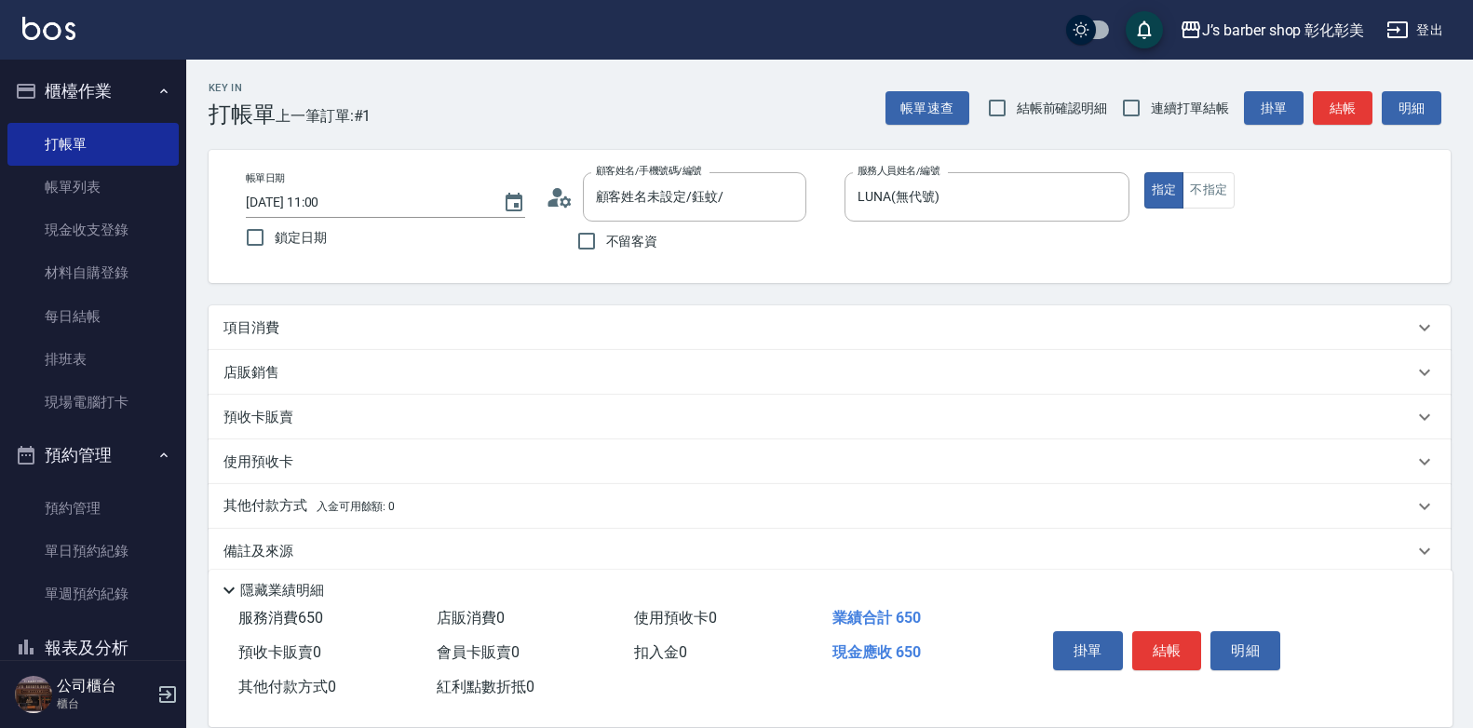
click at [393, 322] on div "項目消費" at bounding box center [818, 328] width 1190 height 20
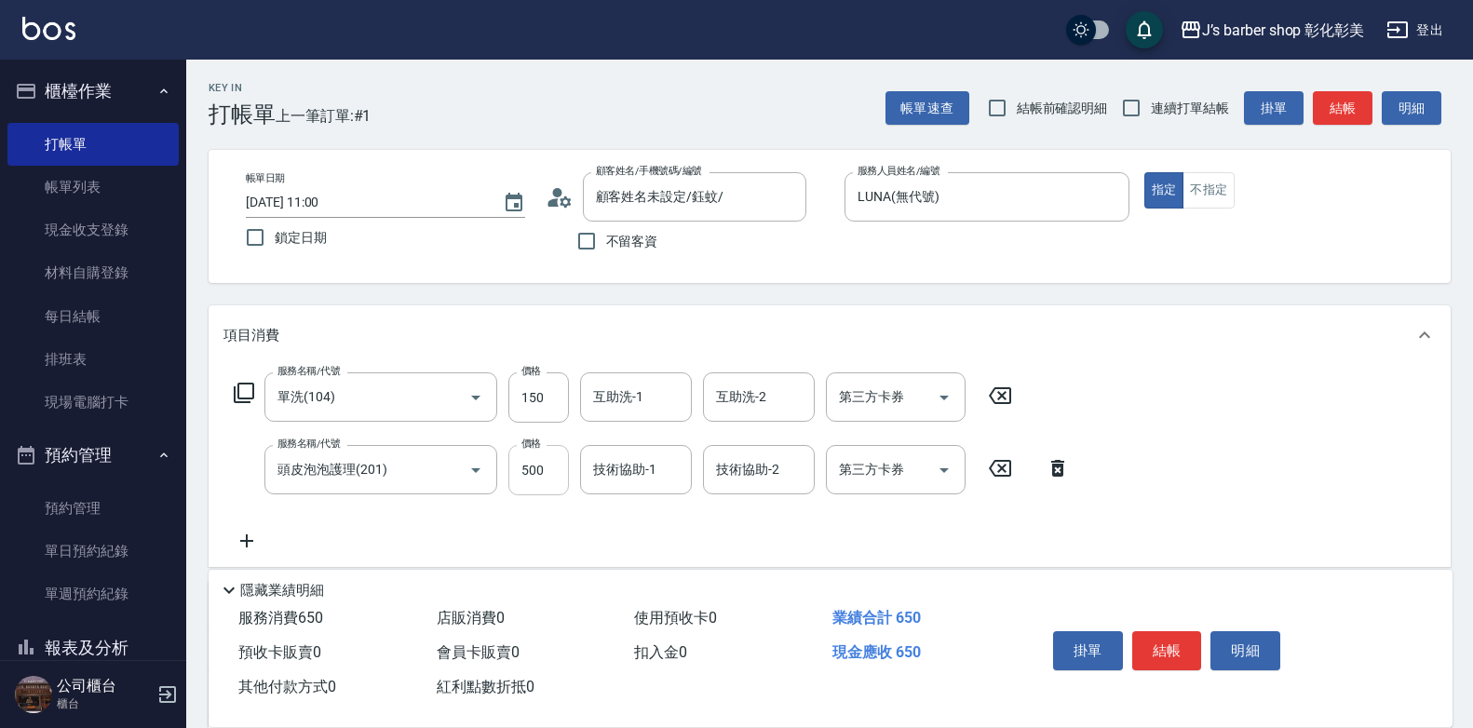
click at [524, 463] on input "500" at bounding box center [538, 470] width 61 height 50
type input "700"
click at [627, 474] on div "技術協助-1 技術協助-1" at bounding box center [636, 469] width 112 height 49
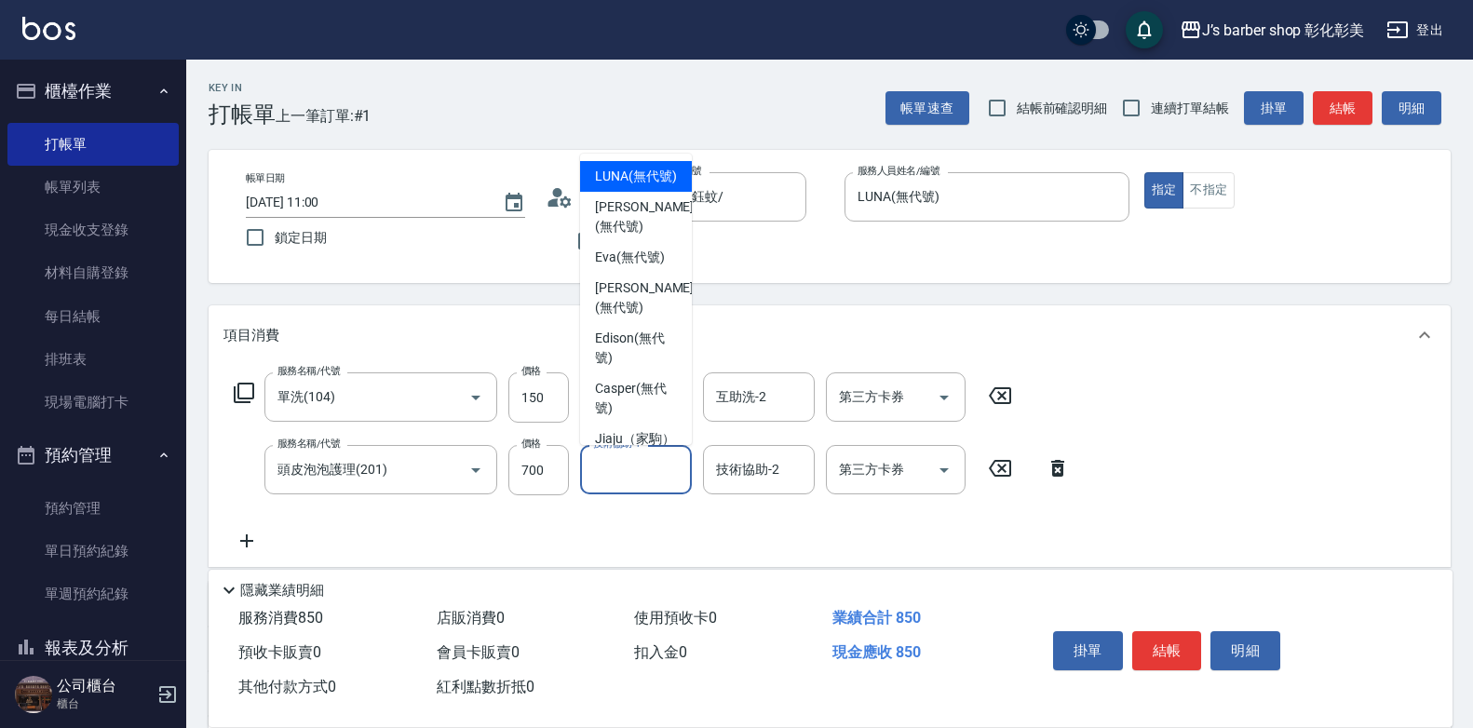
click at [626, 179] on span "LUNA (無代號)" at bounding box center [636, 177] width 82 height 20
click at [626, 179] on div "顧客姓名未設定/鈺蚊/ 顧客姓名/手機號碼/編號" at bounding box center [694, 196] width 223 height 49
type input "LUNA(無代號)"
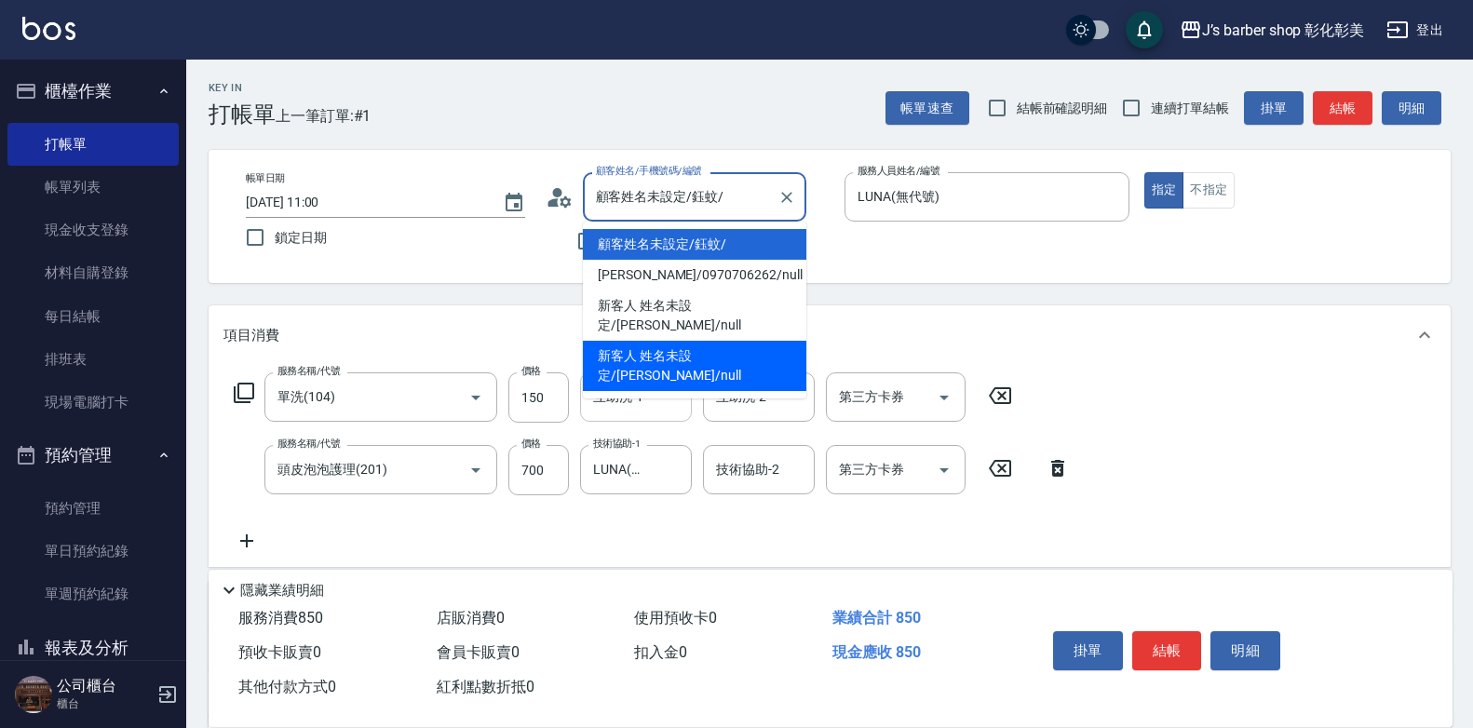
drag, startPoint x: 654, startPoint y: 382, endPoint x: 655, endPoint y: 393, distance: 11.2
click at [655, 384] on input "互助洗-1" at bounding box center [636, 397] width 95 height 33
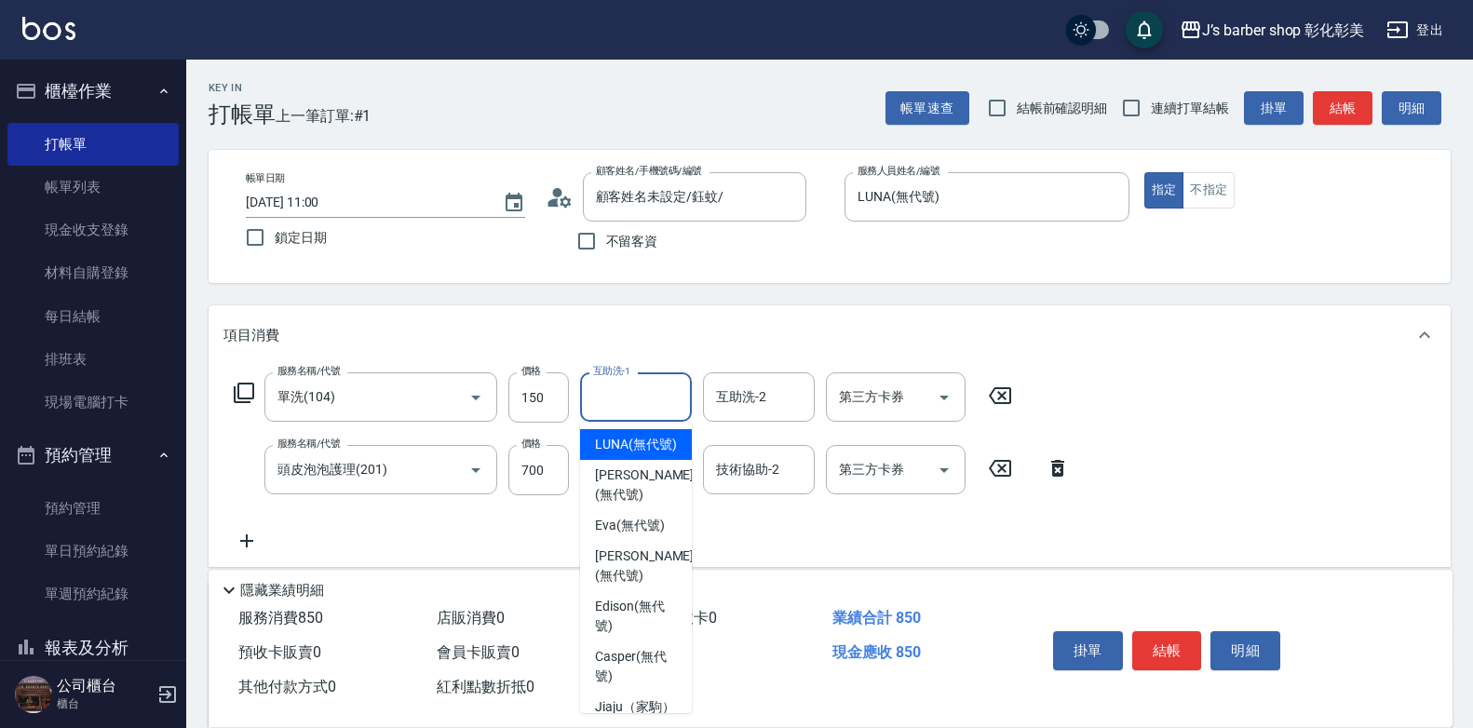
click at [648, 440] on span "LUNA (無代號)" at bounding box center [636, 445] width 82 height 20
type input "LUNA(無代號)"
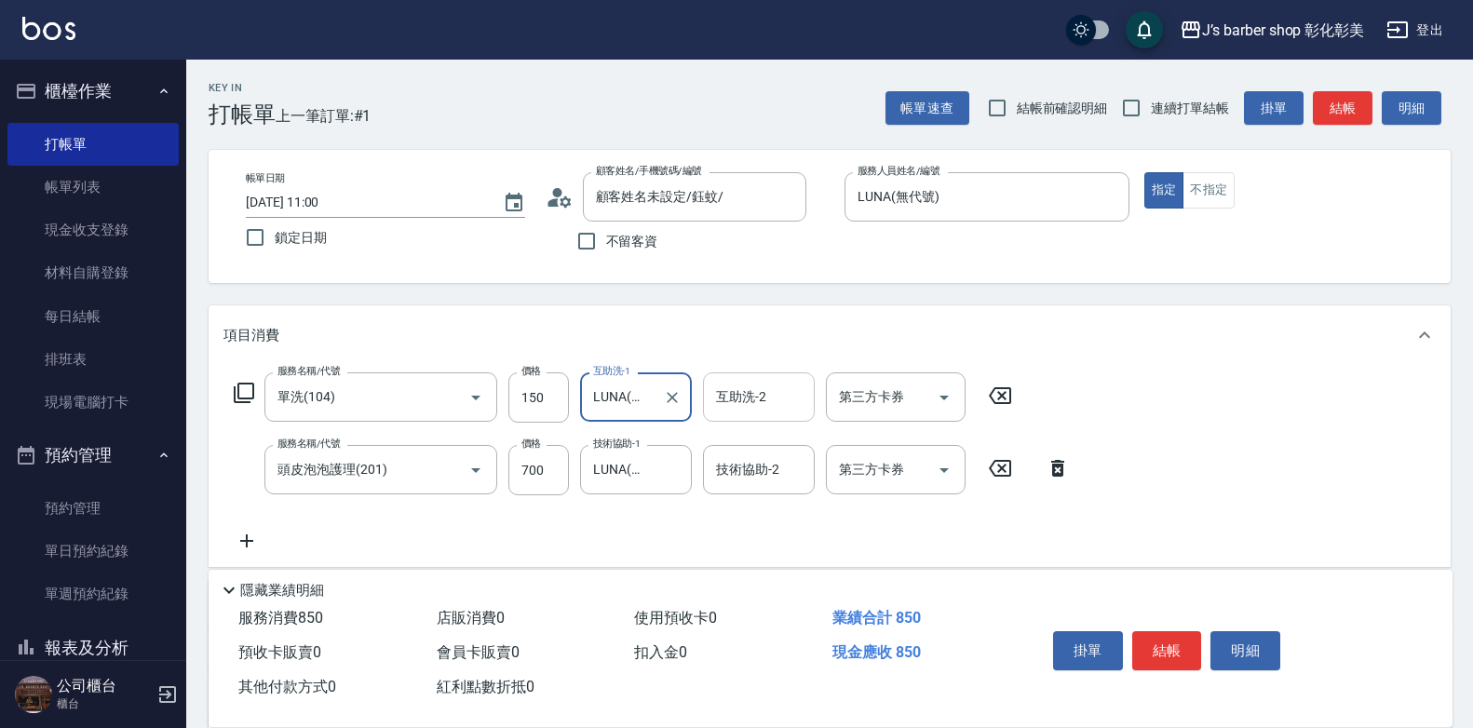
click at [710, 391] on div "互助洗-2" at bounding box center [759, 396] width 112 height 49
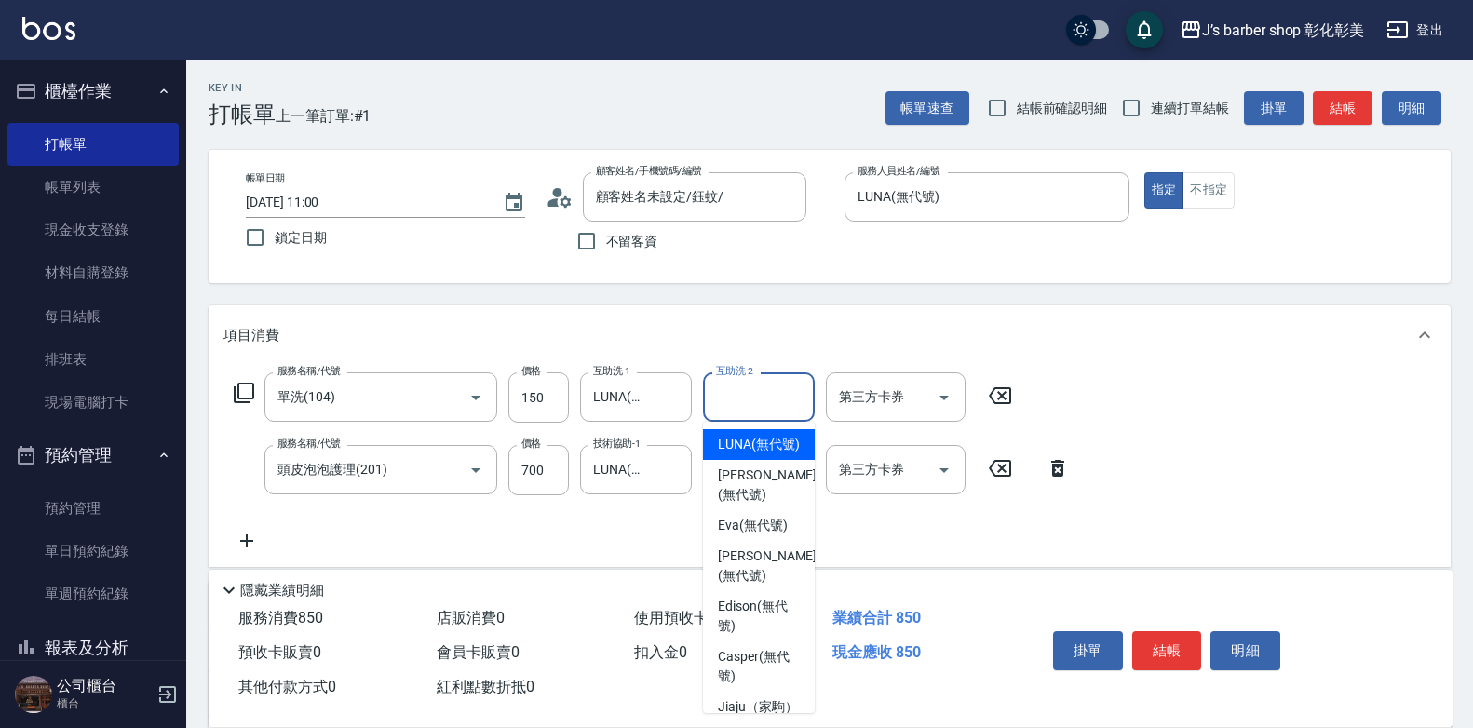
click at [747, 435] on span "LUNA (無代號)" at bounding box center [759, 445] width 82 height 20
type input "LUNA(無代號)"
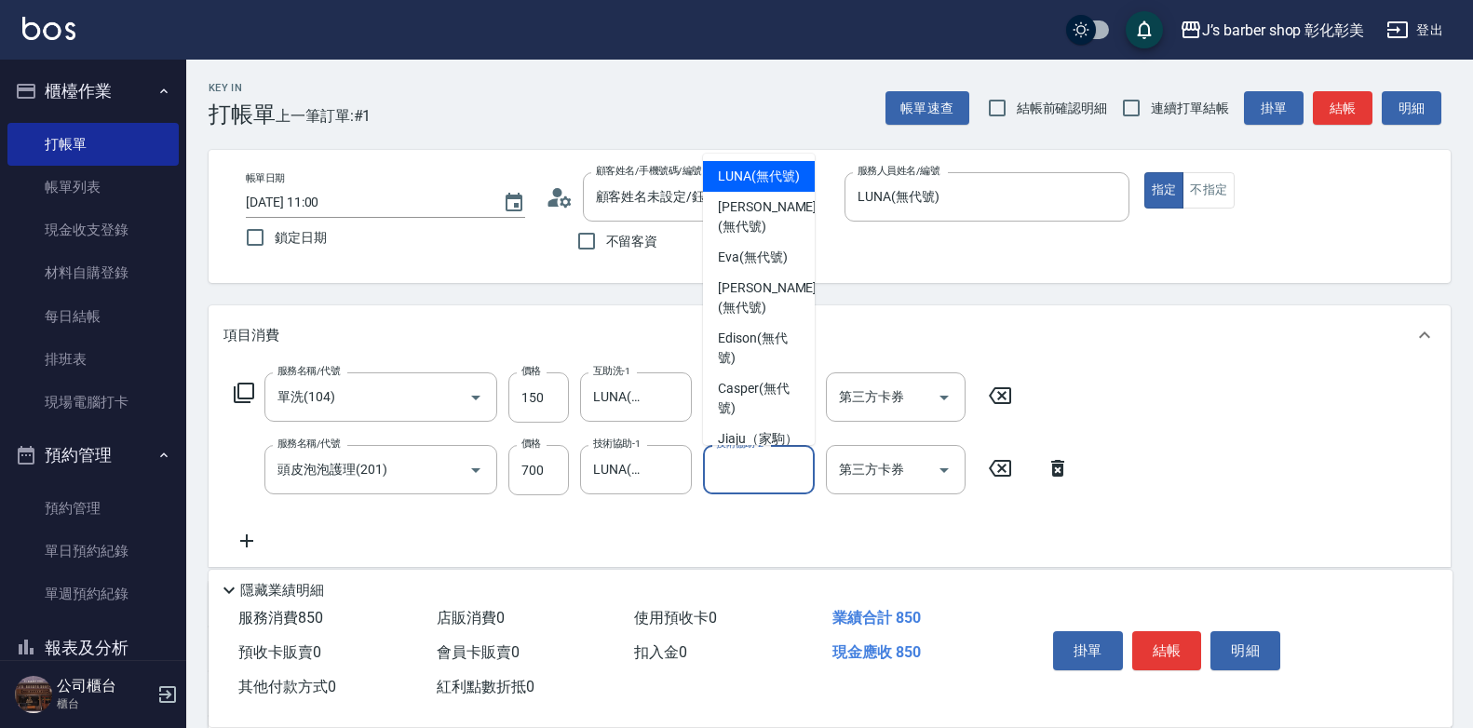
click at [747, 457] on div "技術協助-2 技術協助-2" at bounding box center [759, 469] width 112 height 49
click at [764, 177] on span "LUNA (無代號)" at bounding box center [759, 177] width 82 height 20
type input "LUNA(無代號)"
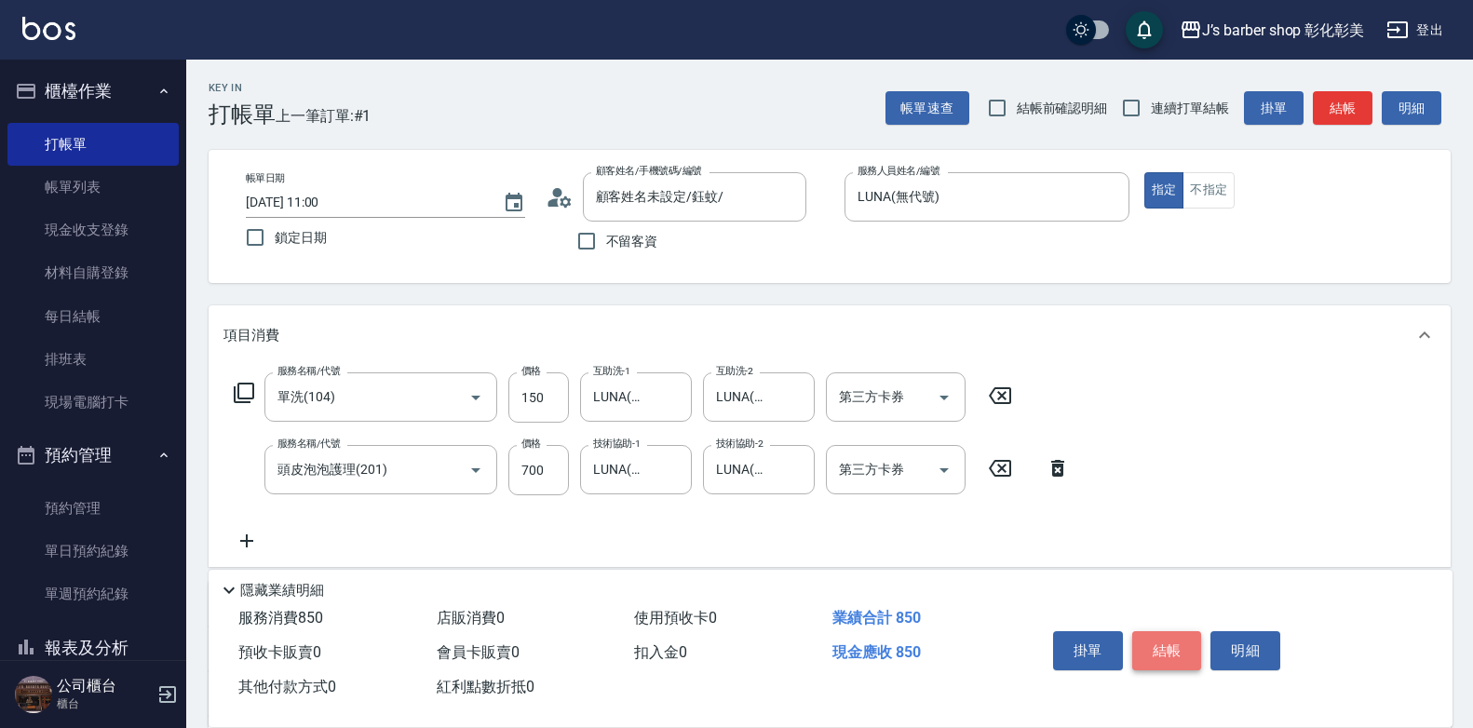
click at [1159, 649] on button "結帳" at bounding box center [1167, 650] width 70 height 39
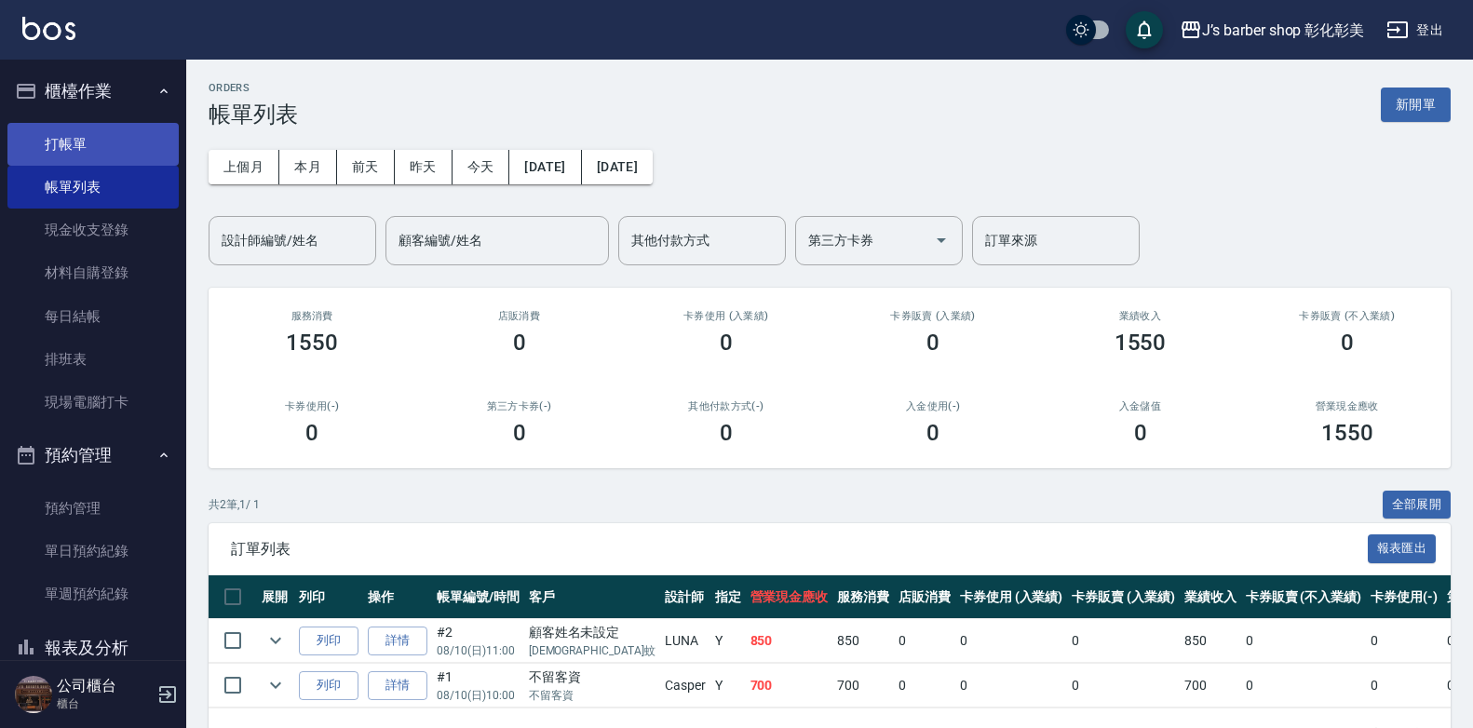
click at [50, 130] on link "打帳單" at bounding box center [92, 144] width 171 height 43
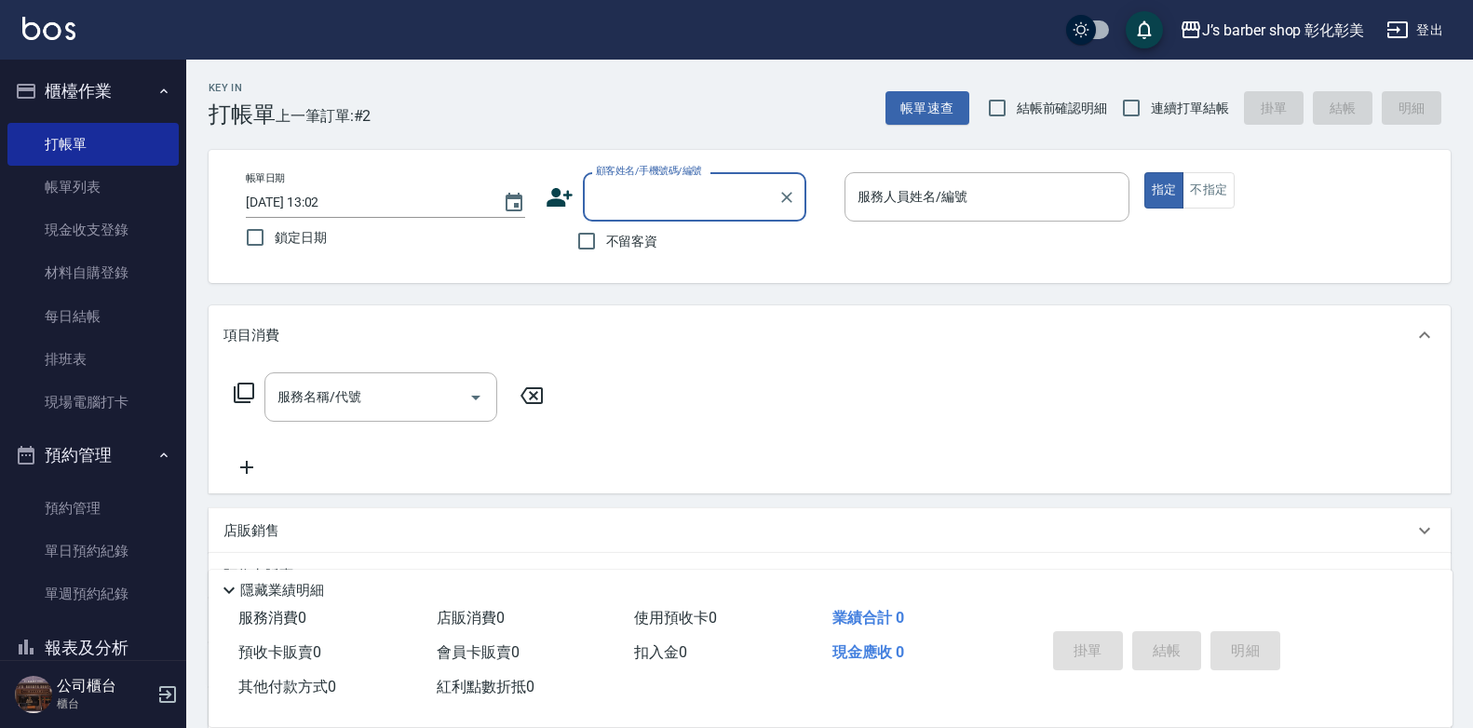
click at [331, 199] on input "[DATE] 13:02" at bounding box center [365, 202] width 238 height 31
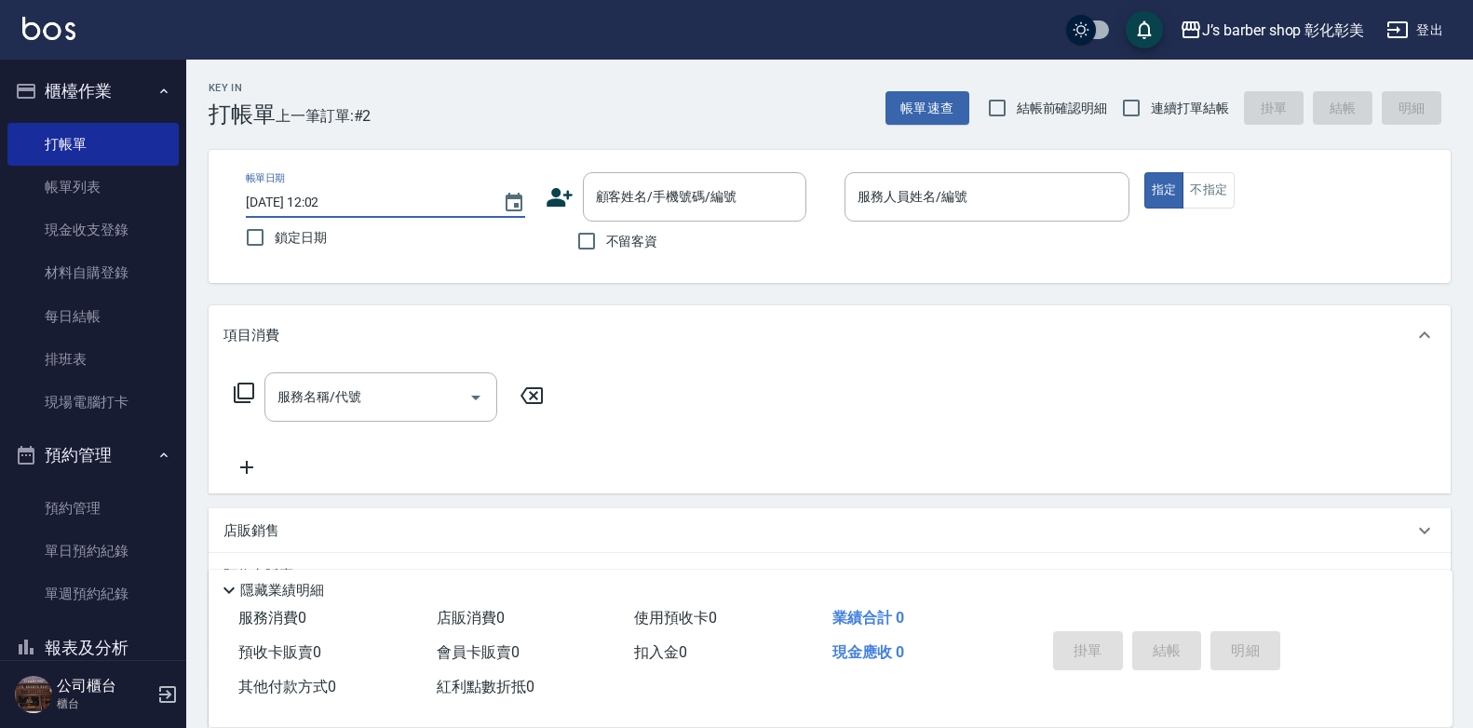
click at [326, 204] on input "[DATE] 12:02" at bounding box center [365, 202] width 238 height 31
click at [325, 197] on input "[DATE] 11:02" at bounding box center [365, 202] width 238 height 31
click at [324, 197] on input "[DATE] 12:02" at bounding box center [365, 202] width 238 height 31
type input "[DATE] 11:30"
click at [651, 197] on div "顧客姓名/手機號碼/編號 顧客姓名/手機號碼/編號" at bounding box center [694, 196] width 223 height 49
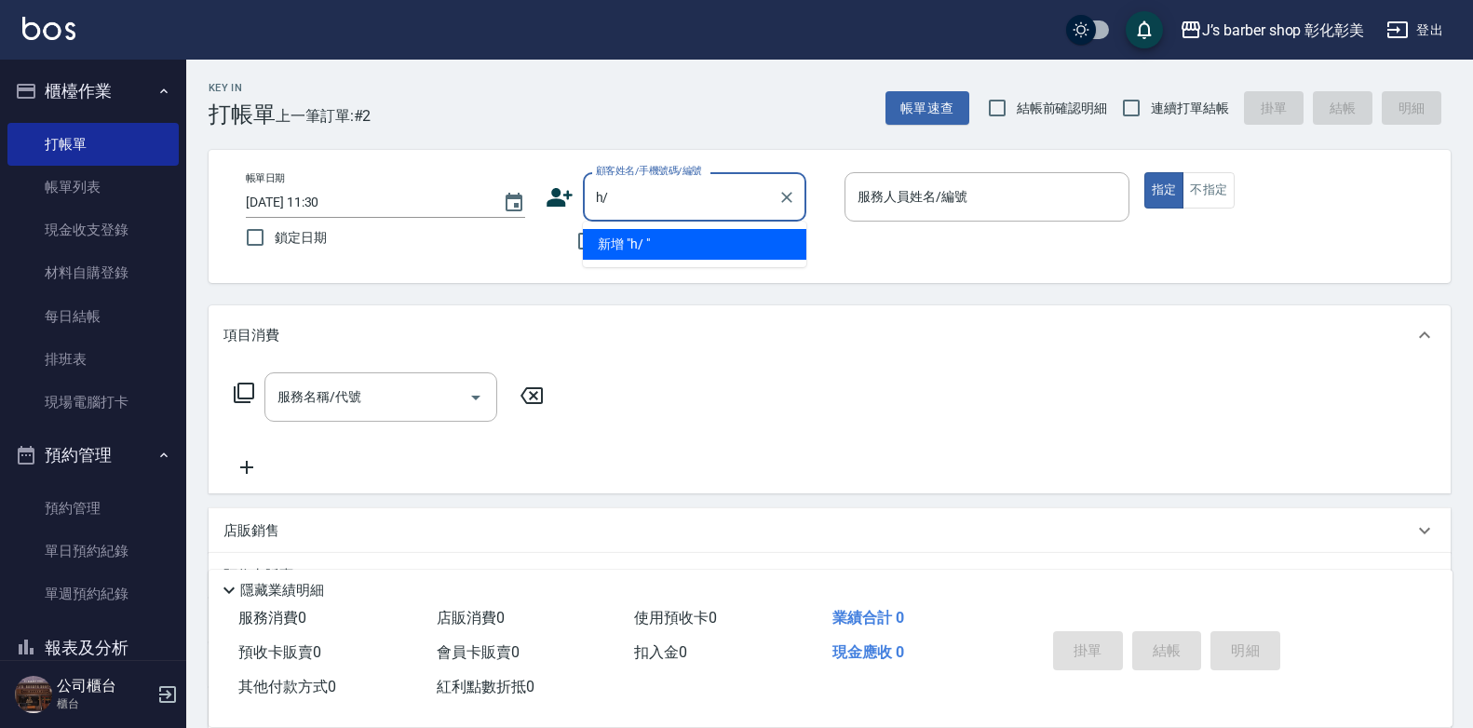
type input "h"
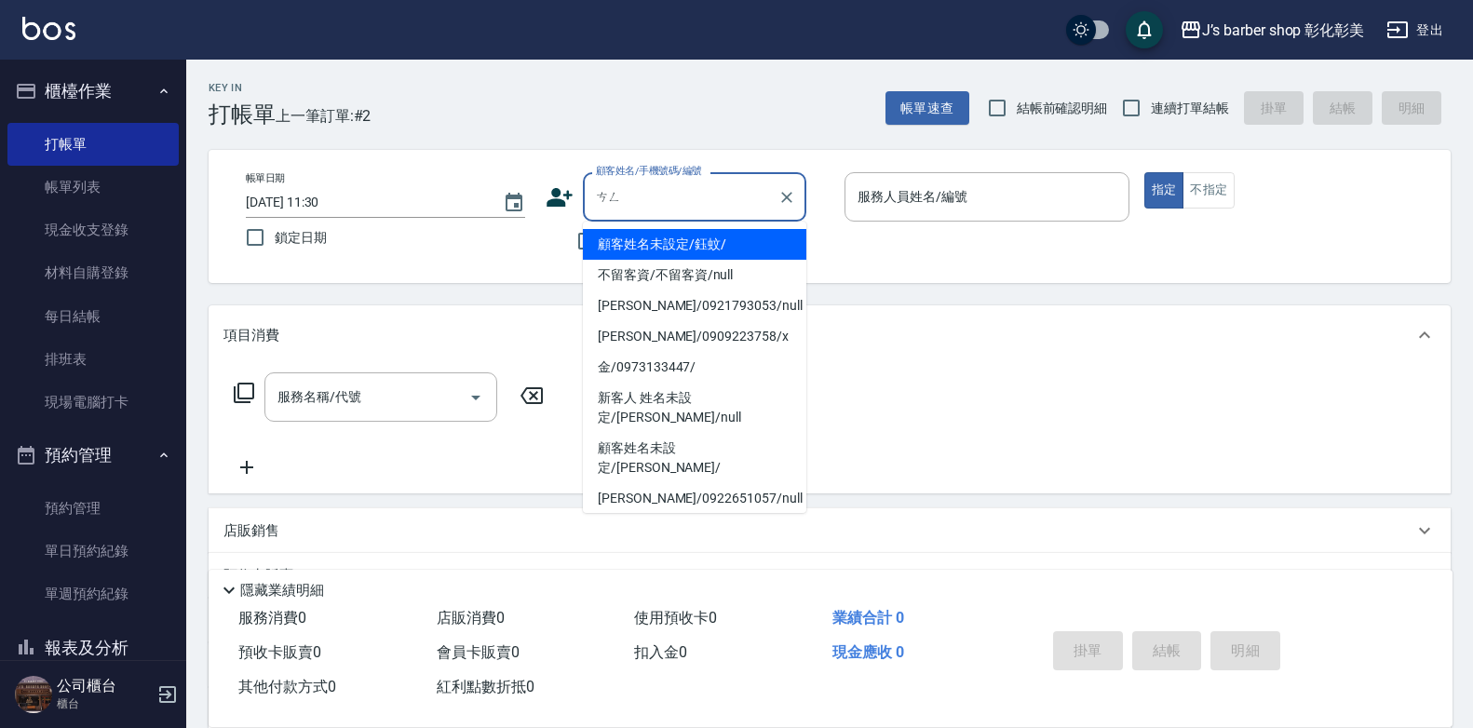
type input "噌"
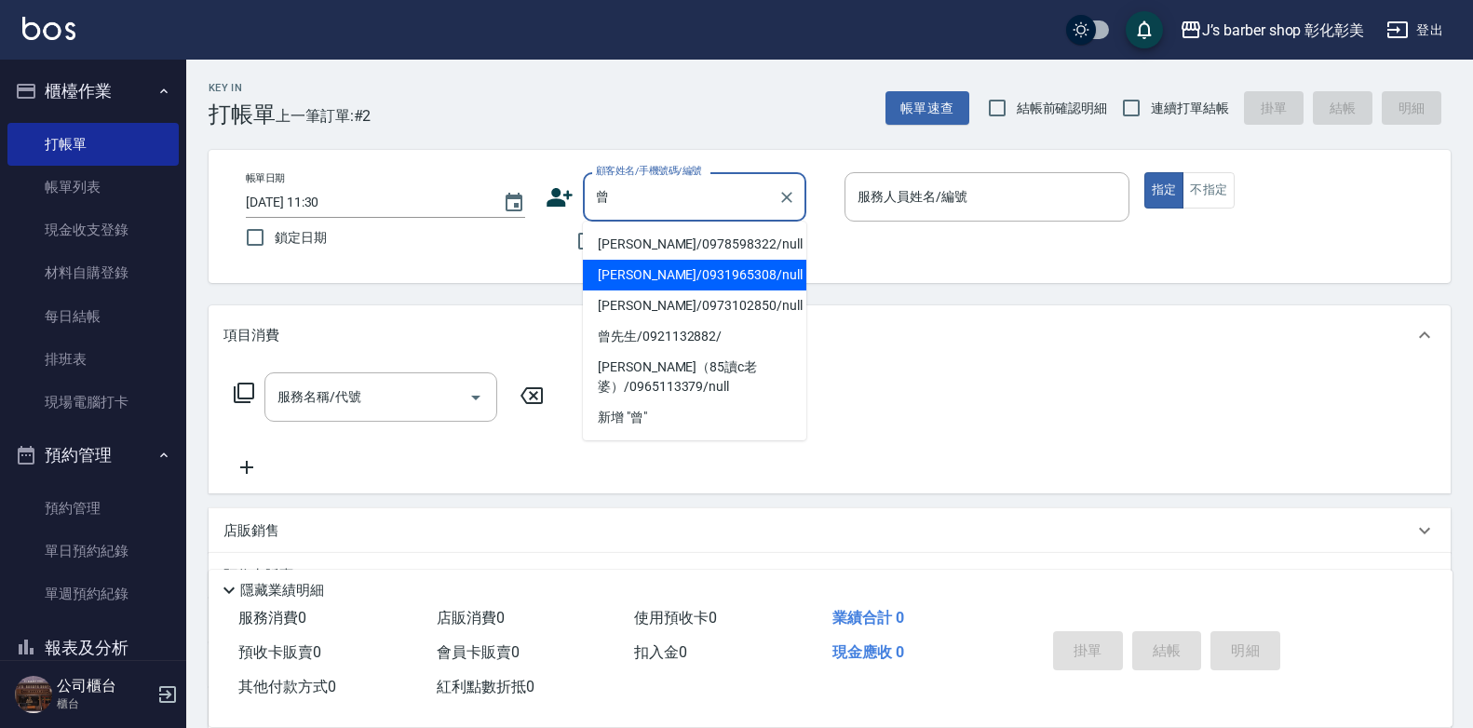
click at [786, 269] on li "[PERSON_NAME]/0931965308/null" at bounding box center [694, 275] width 223 height 31
type input "[PERSON_NAME]/0931965308/null"
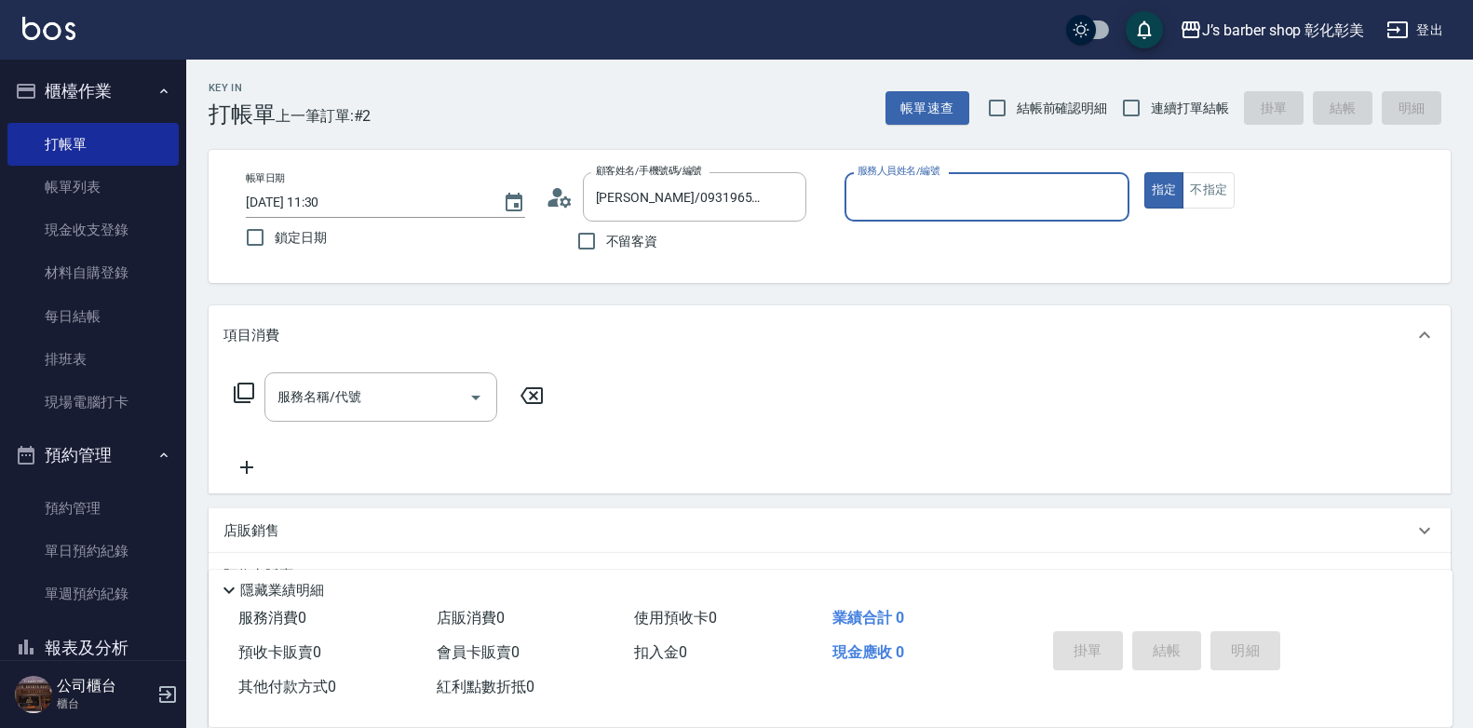
click at [901, 210] on input "服務人員姓名/編號" at bounding box center [987, 197] width 268 height 33
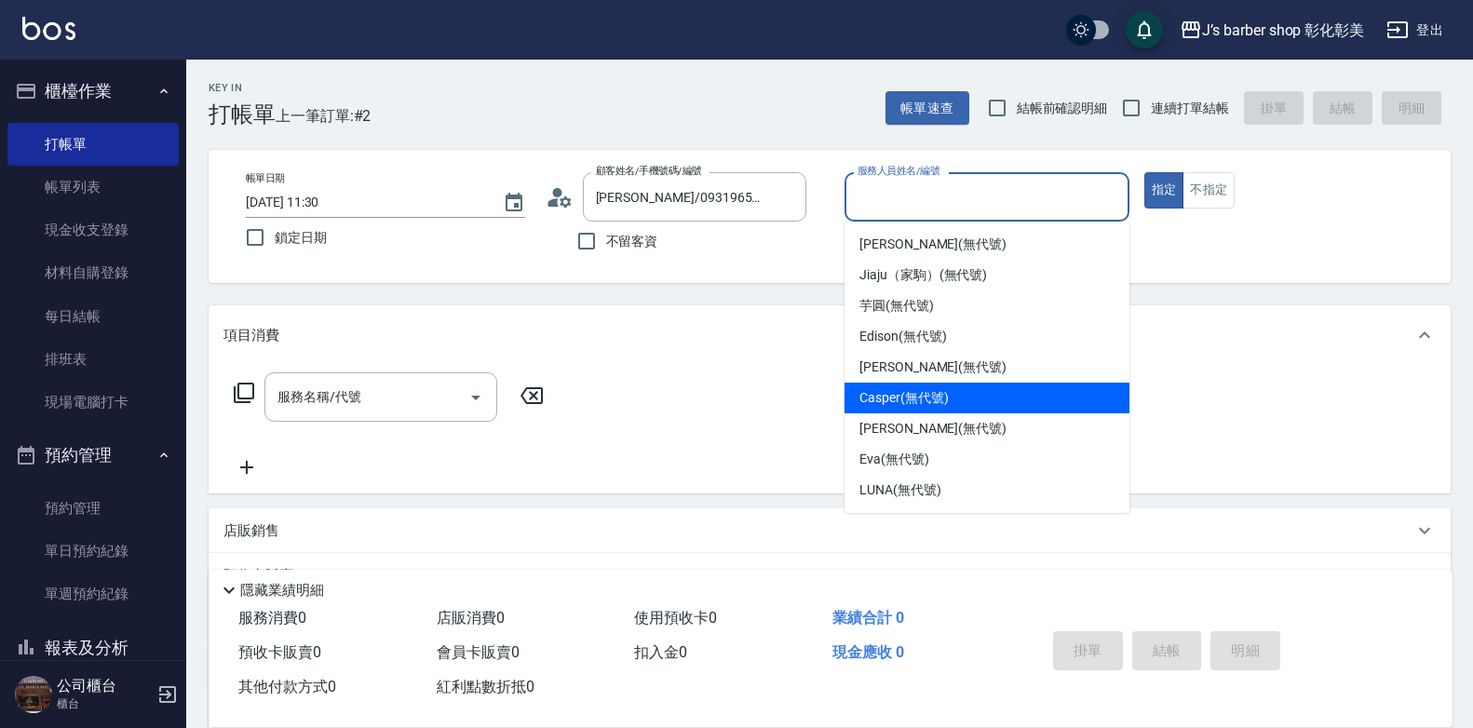
click at [871, 393] on span "Casper (無代號)" at bounding box center [904, 398] width 88 height 20
type input "Casper(無代號)"
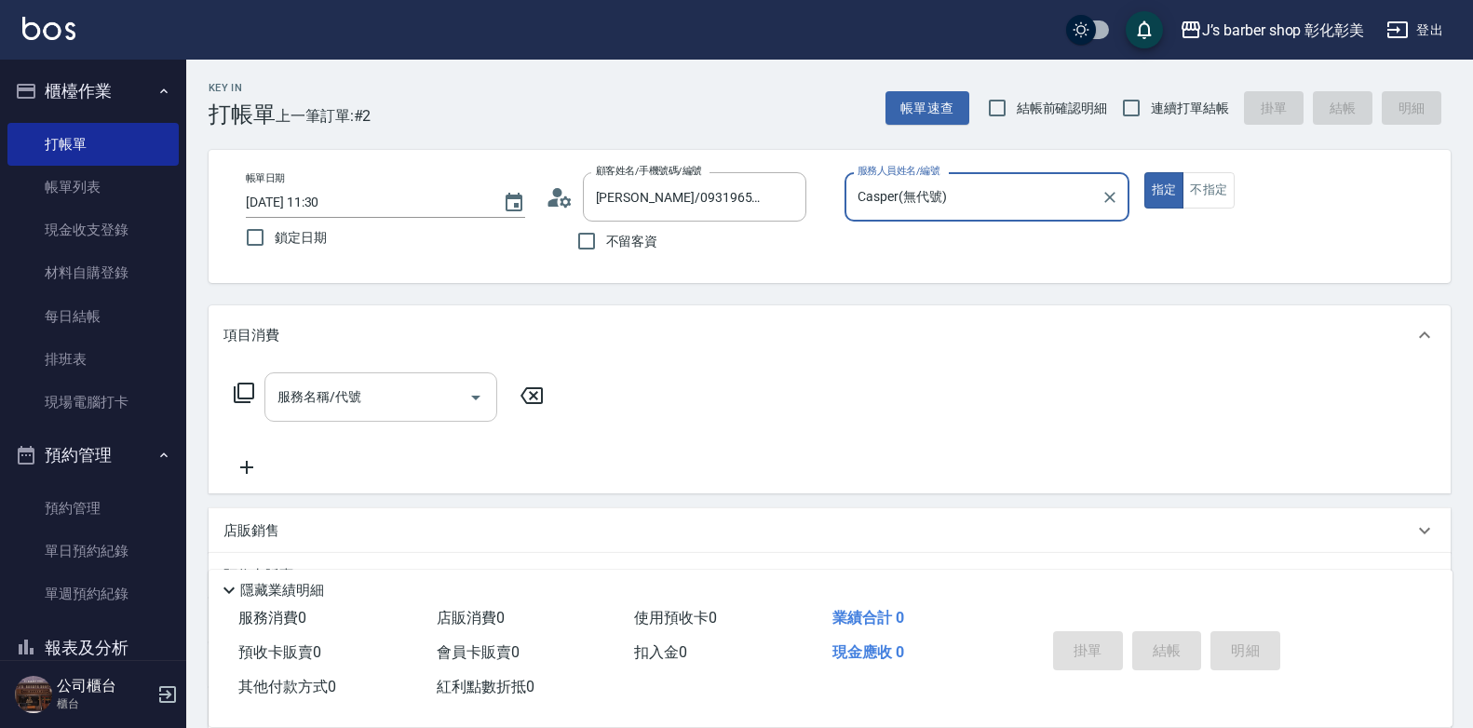
click at [359, 410] on input "服務名稱/代號" at bounding box center [367, 397] width 188 height 33
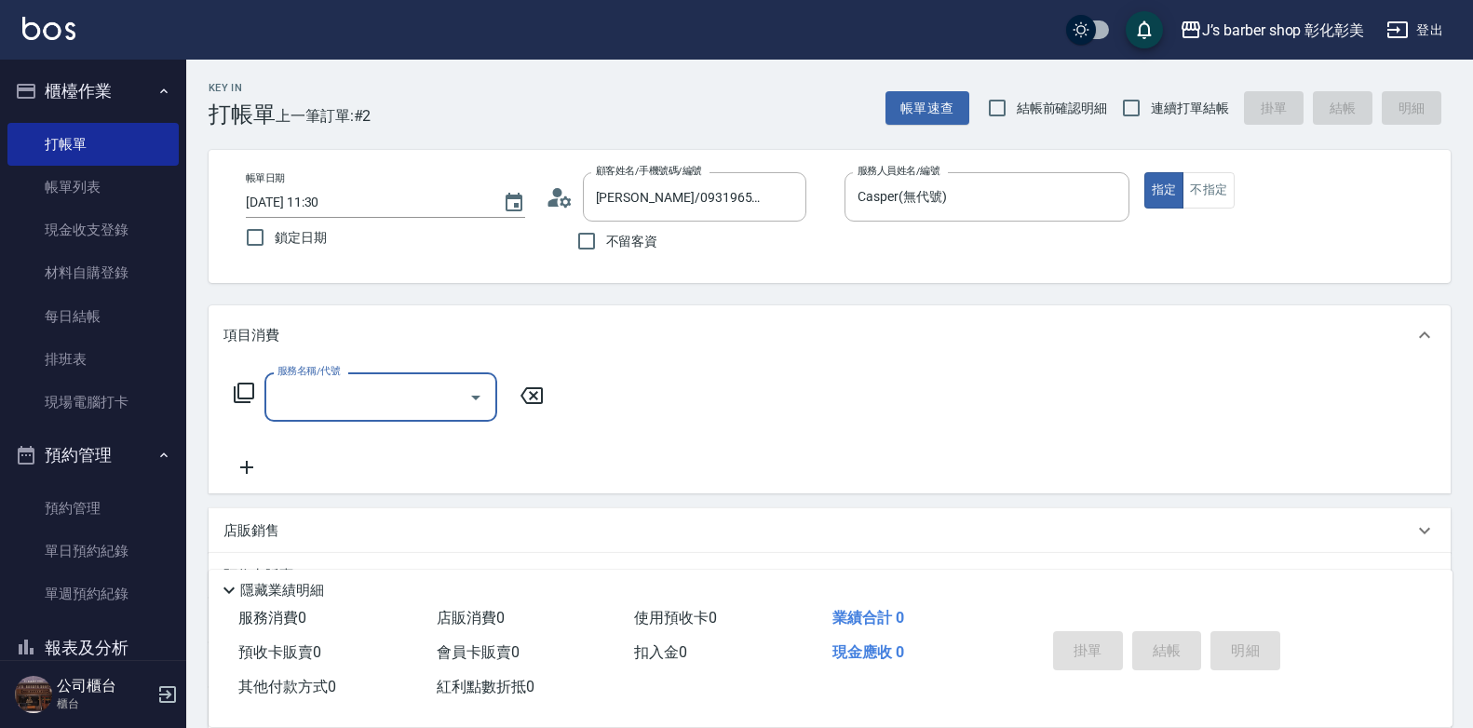
click at [359, 410] on input "服務名稱/代號" at bounding box center [367, 397] width 188 height 33
click at [359, 413] on input "服務名稱/代號" at bounding box center [367, 397] width 188 height 33
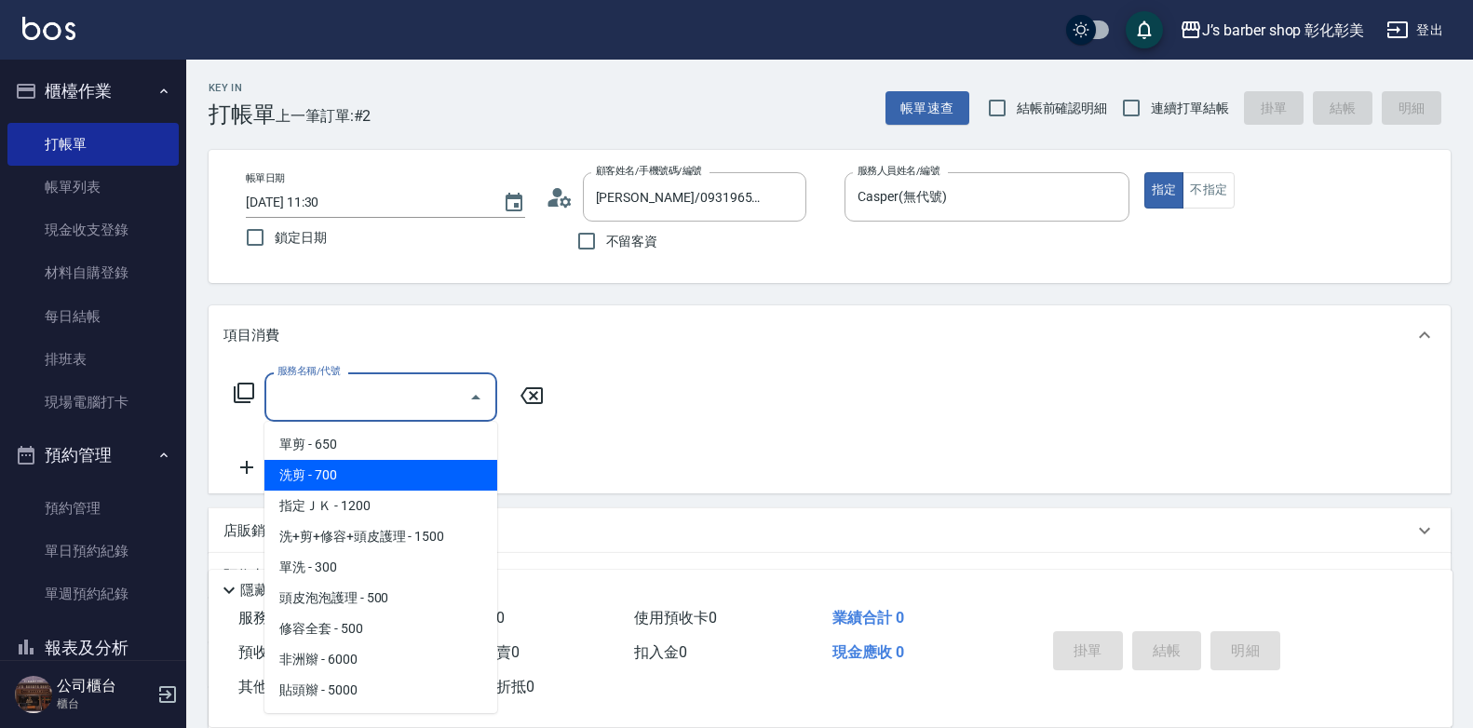
click at [369, 486] on span "洗剪 - 700" at bounding box center [380, 475] width 233 height 31
type input "洗剪(101)"
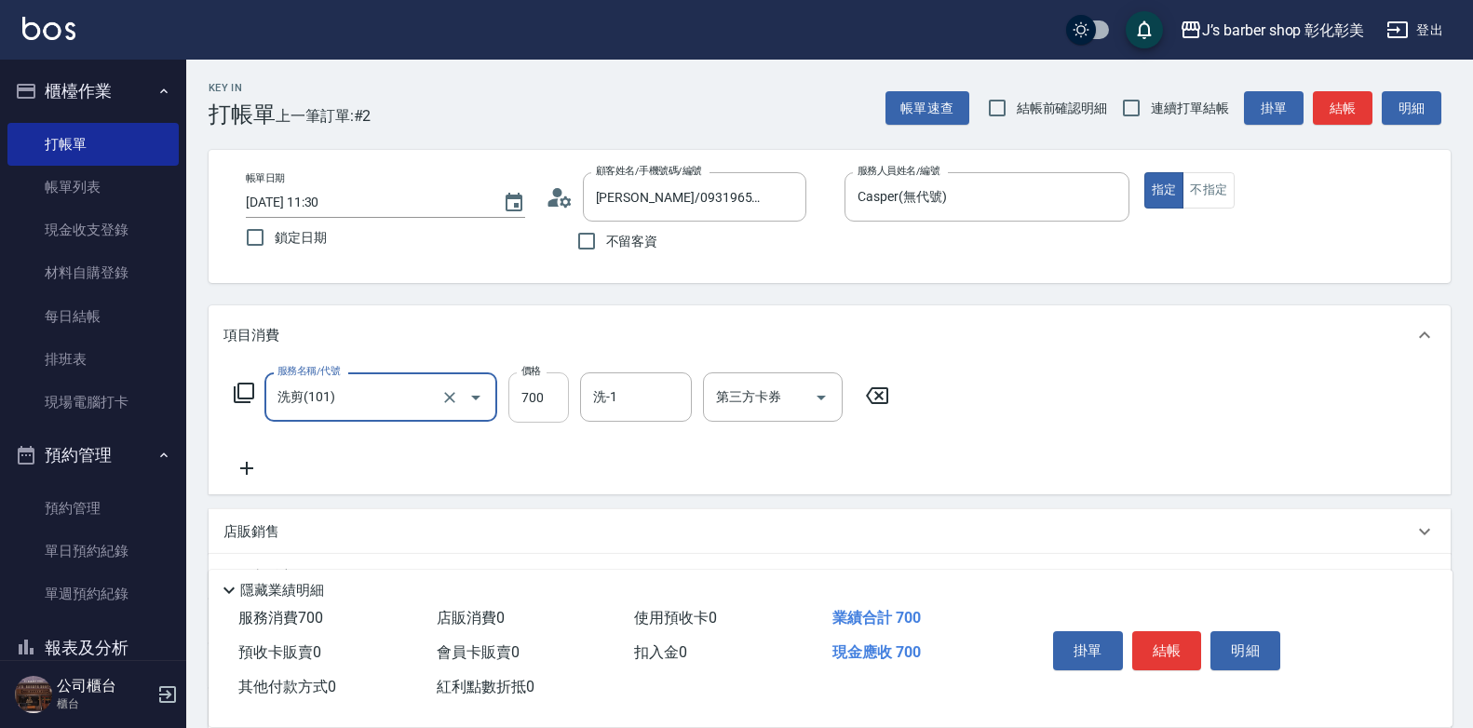
click at [544, 393] on input "700" at bounding box center [538, 397] width 61 height 50
type input "600"
click at [1167, 652] on button "結帳" at bounding box center [1167, 650] width 70 height 39
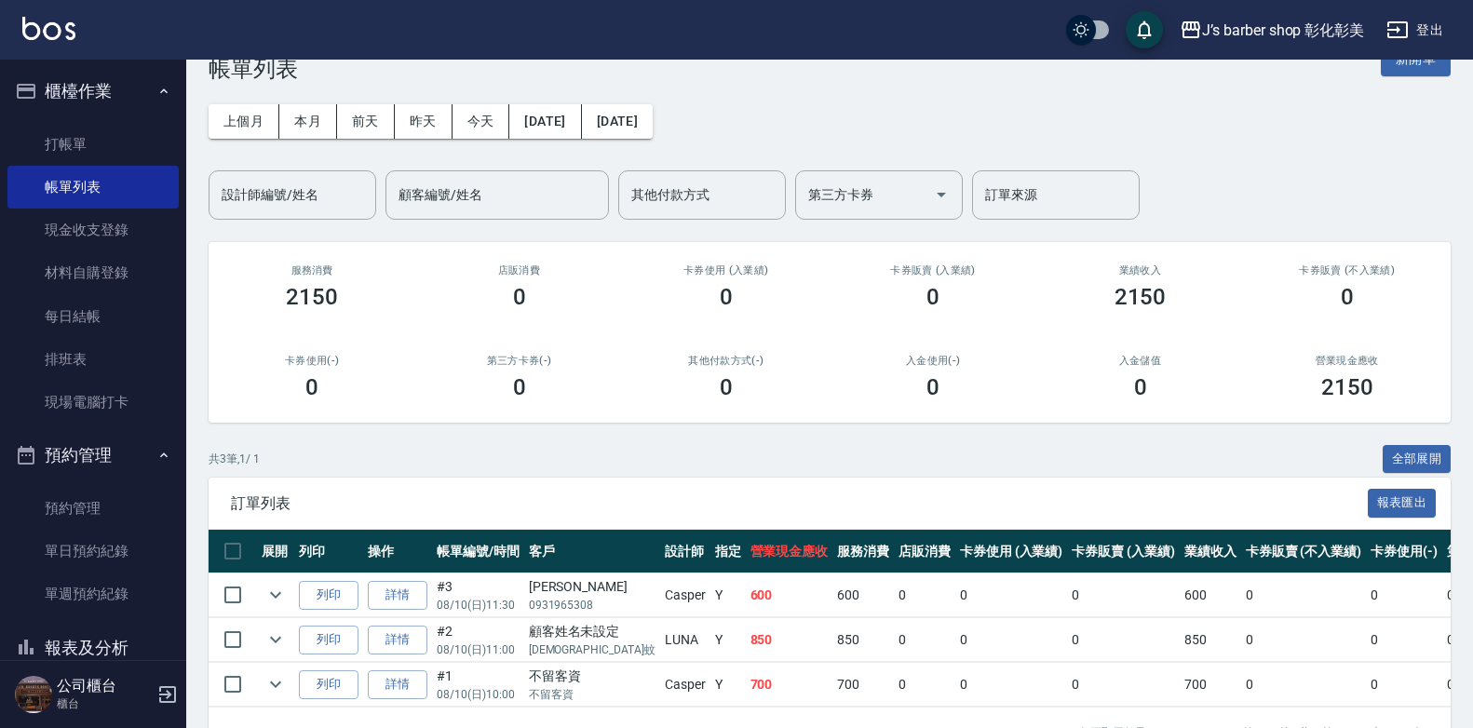
scroll to position [93, 0]
